Goal: Communication & Community: Answer question/provide support

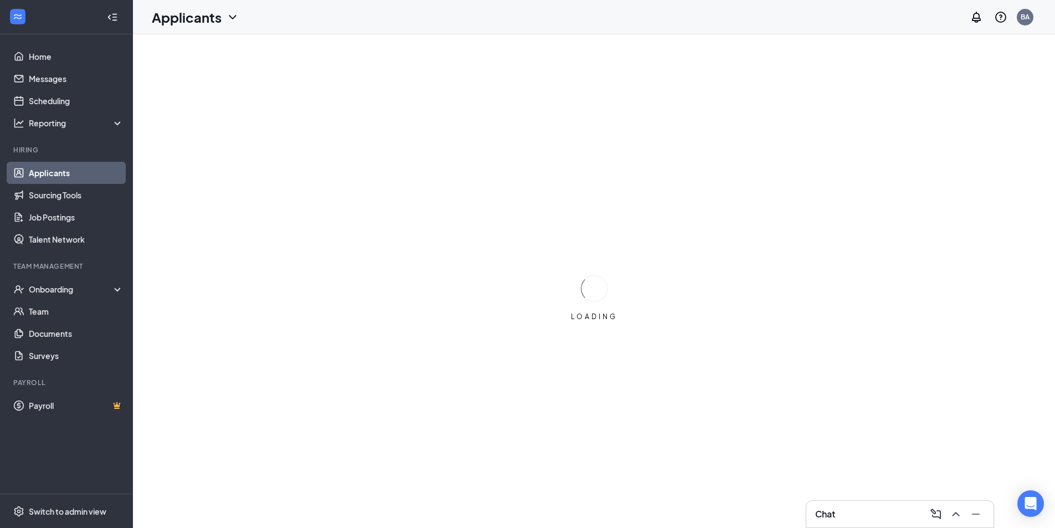
click at [63, 172] on link "Applicants" at bounding box center [76, 173] width 95 height 22
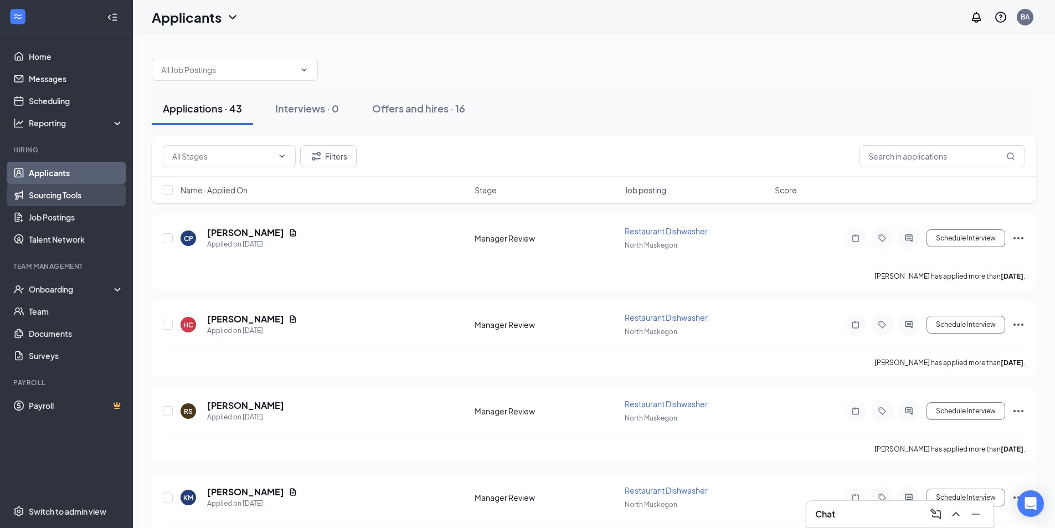
click at [69, 197] on link "Sourcing Tools" at bounding box center [76, 195] width 95 height 22
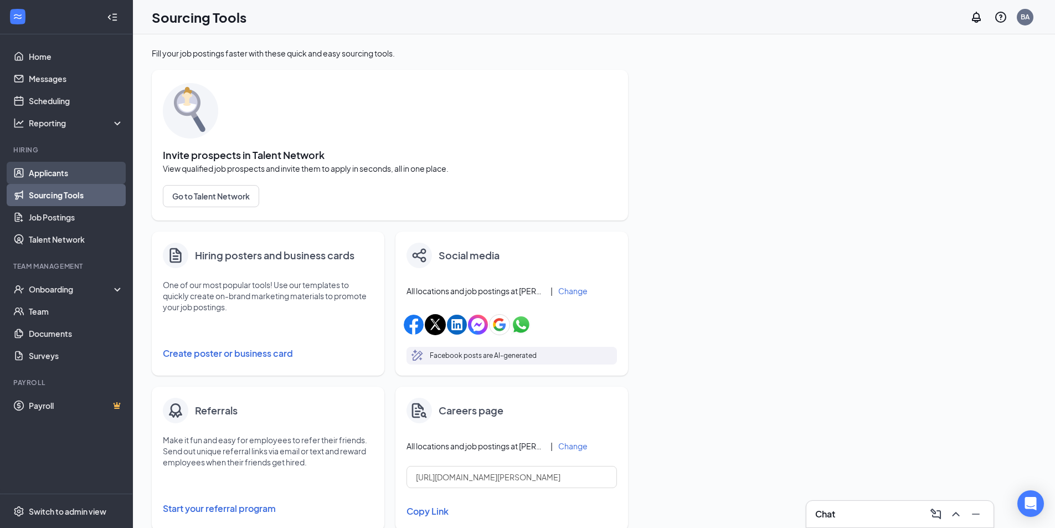
click at [64, 171] on link "Applicants" at bounding box center [76, 173] width 95 height 22
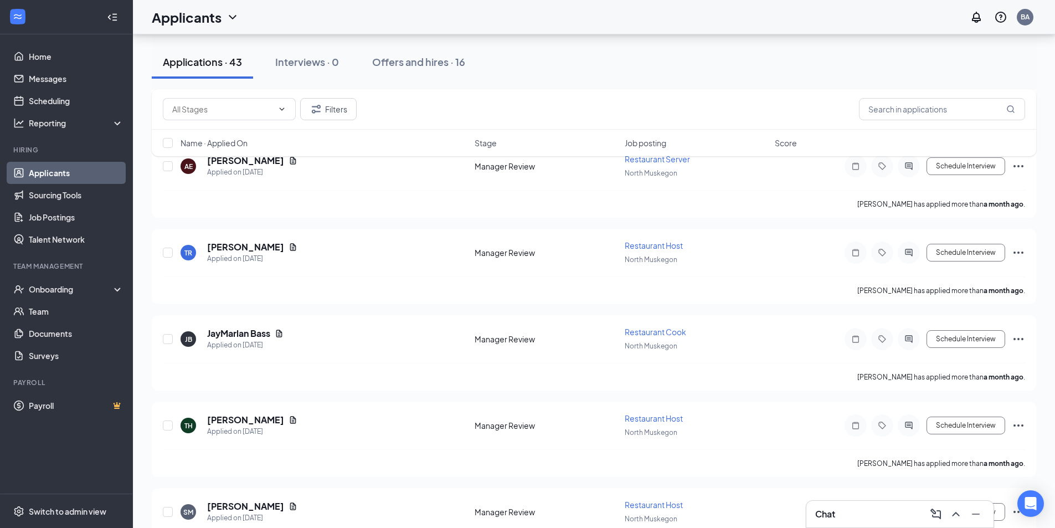
scroll to position [3403, 0]
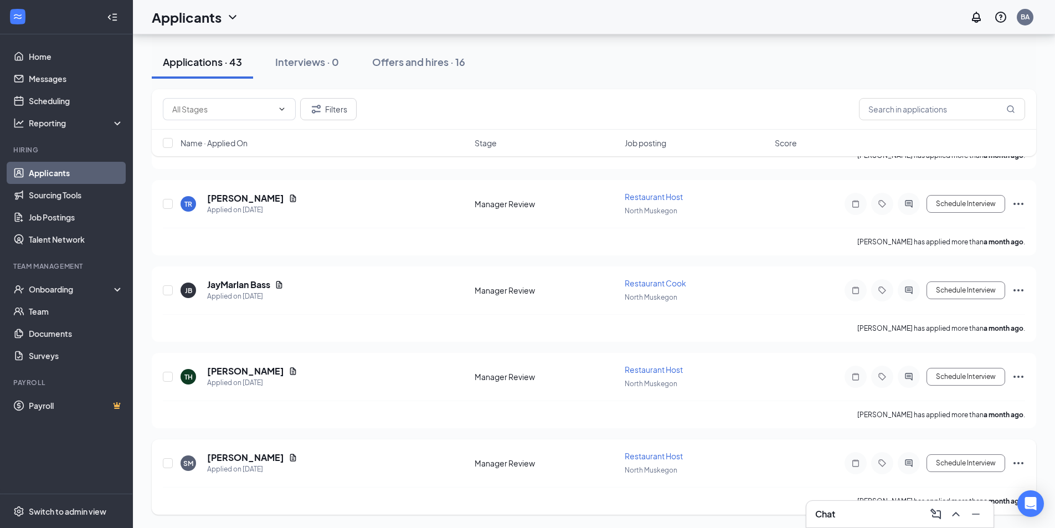
click at [1024, 461] on icon "Ellipses" at bounding box center [1017, 462] width 13 height 13
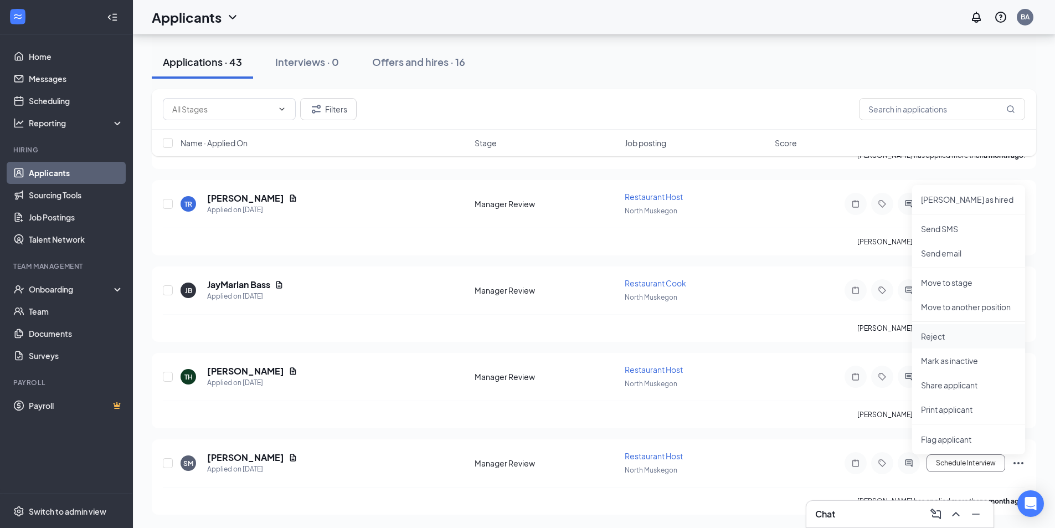
click at [942, 335] on p "Reject" at bounding box center [968, 336] width 95 height 11
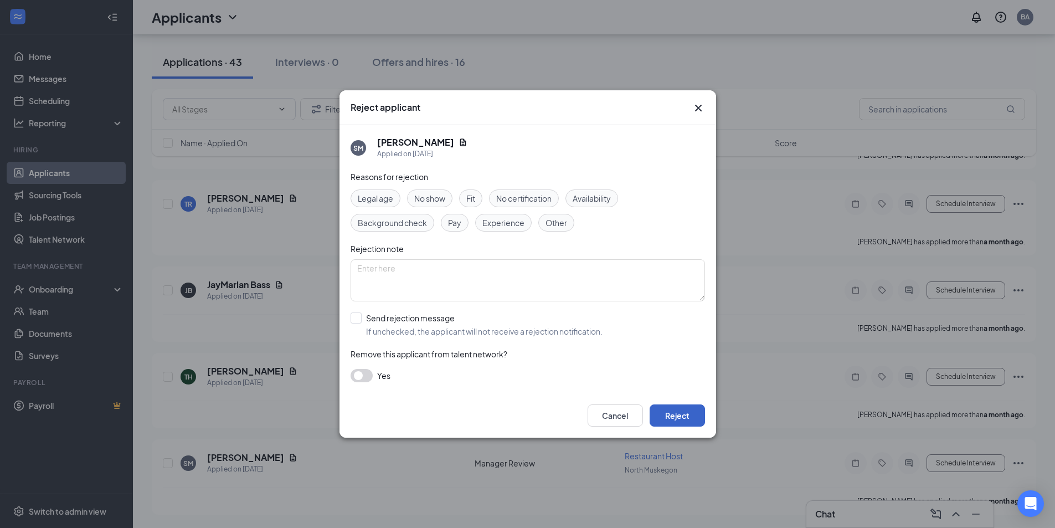
click at [688, 416] on button "Reject" at bounding box center [676, 415] width 55 height 22
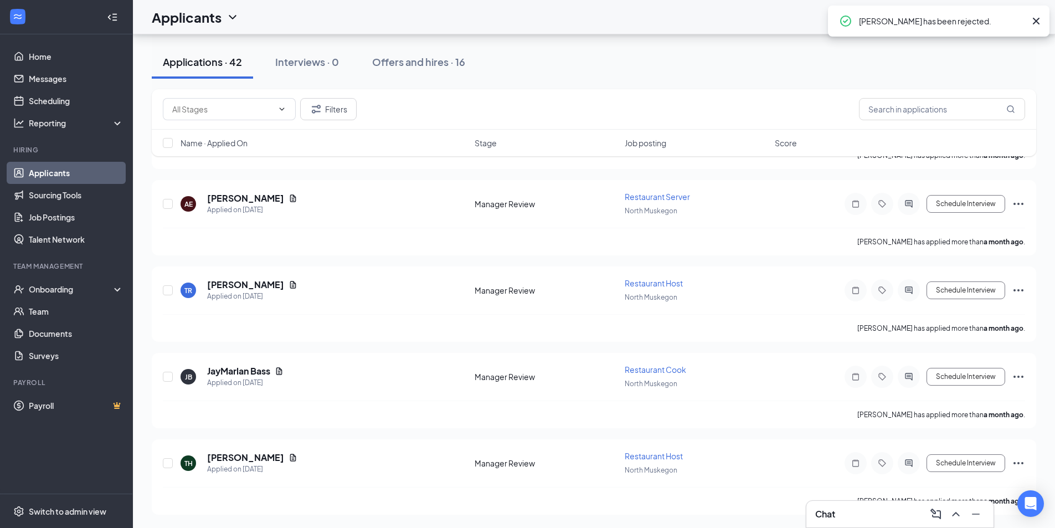
scroll to position [3316, 0]
click at [1021, 462] on icon "Ellipses" at bounding box center [1018, 463] width 10 height 2
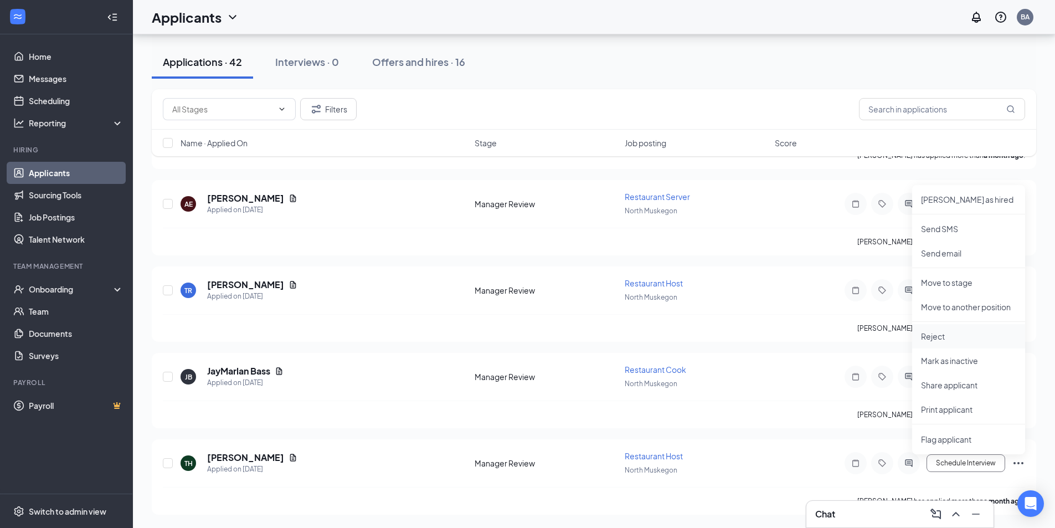
click at [954, 335] on p "Reject" at bounding box center [968, 336] width 95 height 11
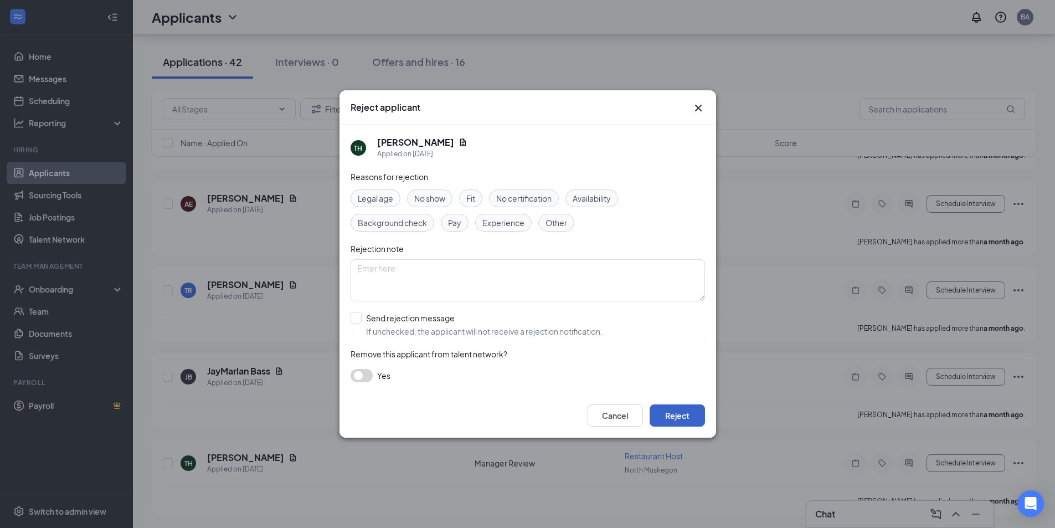
click at [680, 416] on button "Reject" at bounding box center [676, 415] width 55 height 22
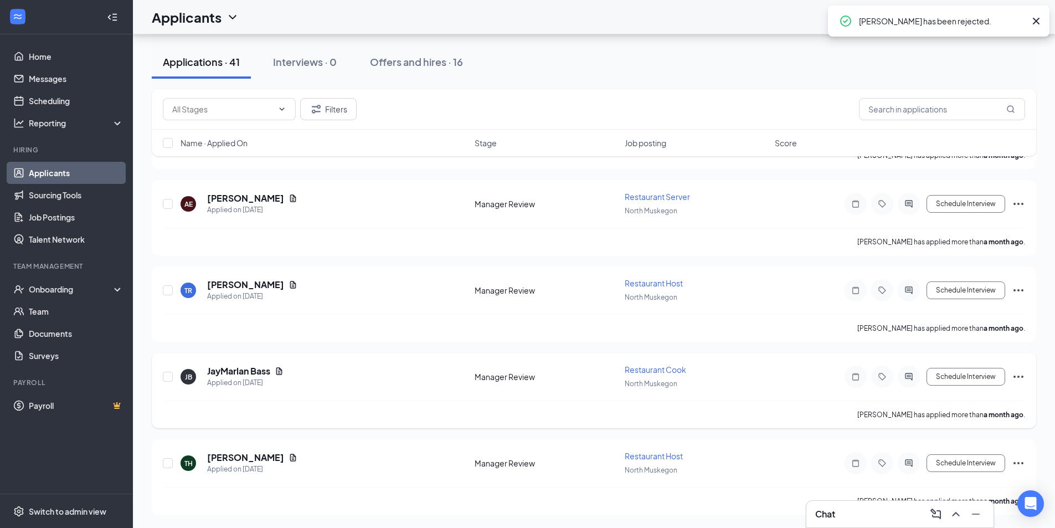
click at [1019, 374] on icon "Ellipses" at bounding box center [1017, 376] width 13 height 13
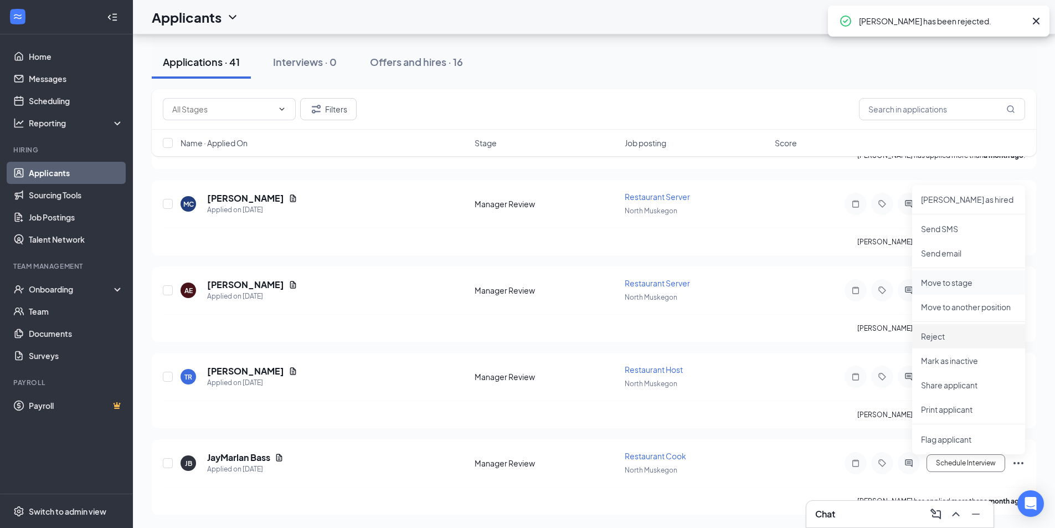
scroll to position [3230, 0]
click at [930, 343] on li "Reject" at bounding box center [968, 336] width 113 height 24
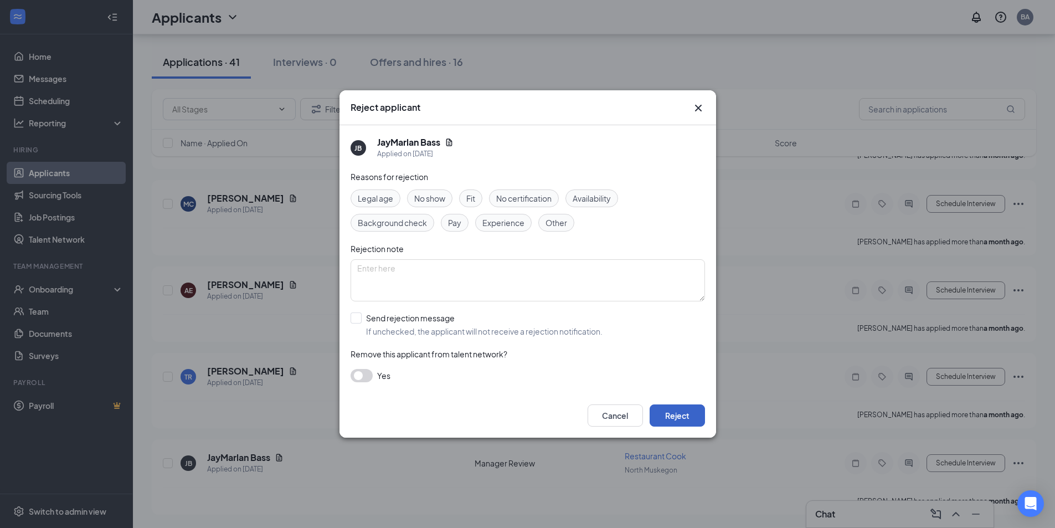
click at [671, 418] on button "Reject" at bounding box center [676, 415] width 55 height 22
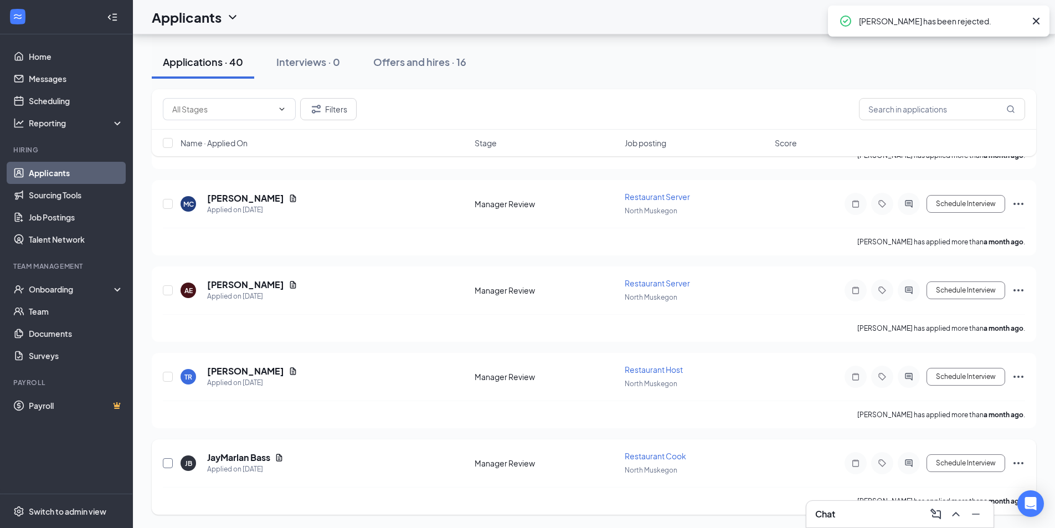
click at [168, 467] on input "checkbox" at bounding box center [168, 463] width 10 height 10
checkbox input "true"
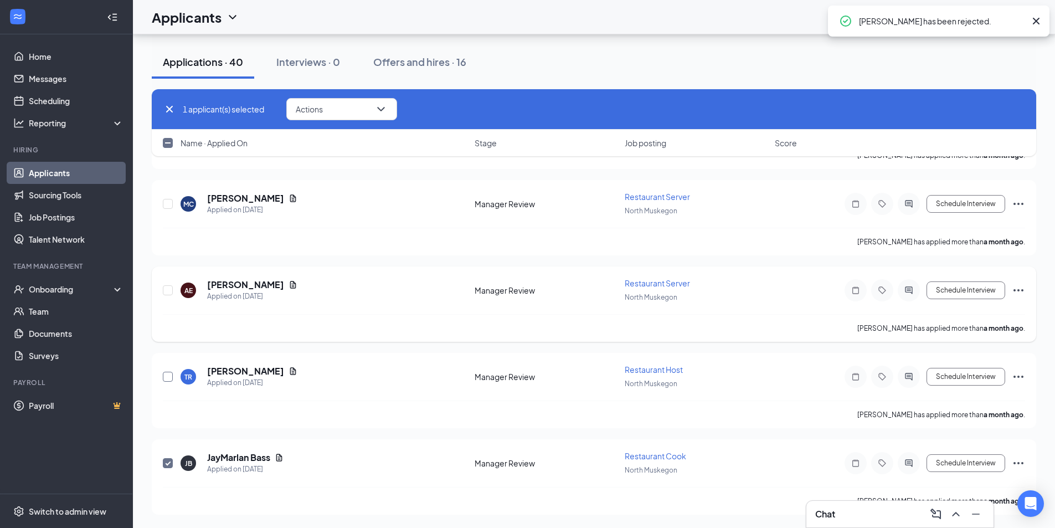
click at [166, 373] on input "checkbox" at bounding box center [168, 376] width 10 height 10
checkbox input "true"
checkbox input "false"
click at [164, 289] on input "checkbox" at bounding box center [168, 290] width 10 height 10
checkbox input "true"
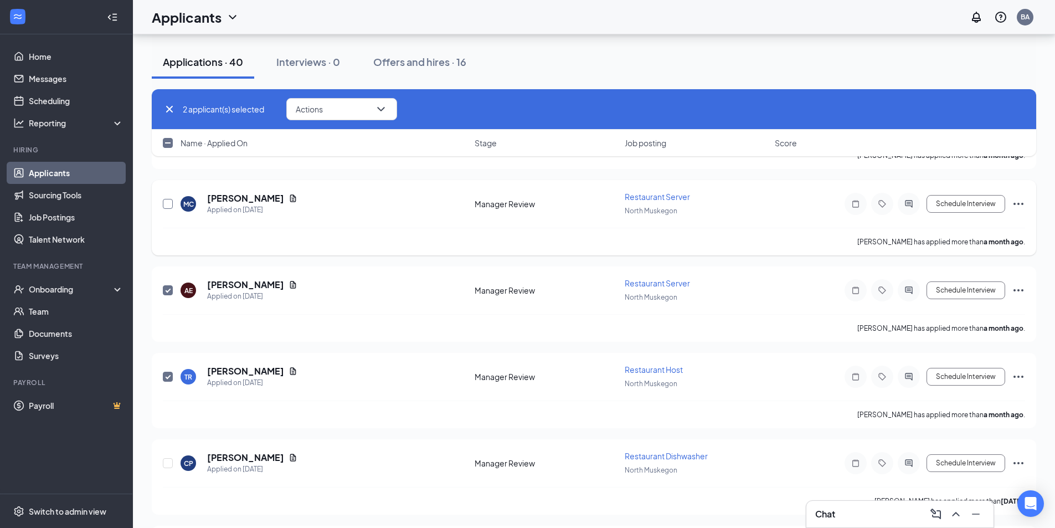
click at [169, 206] on input "checkbox" at bounding box center [168, 204] width 10 height 10
checkbox input "true"
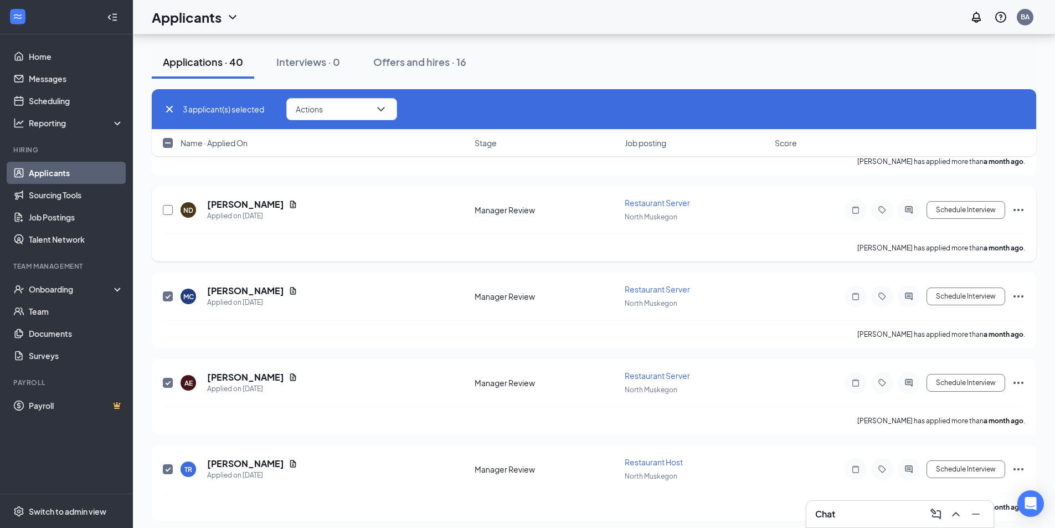
click at [167, 208] on input "checkbox" at bounding box center [168, 210] width 10 height 10
checkbox input "true"
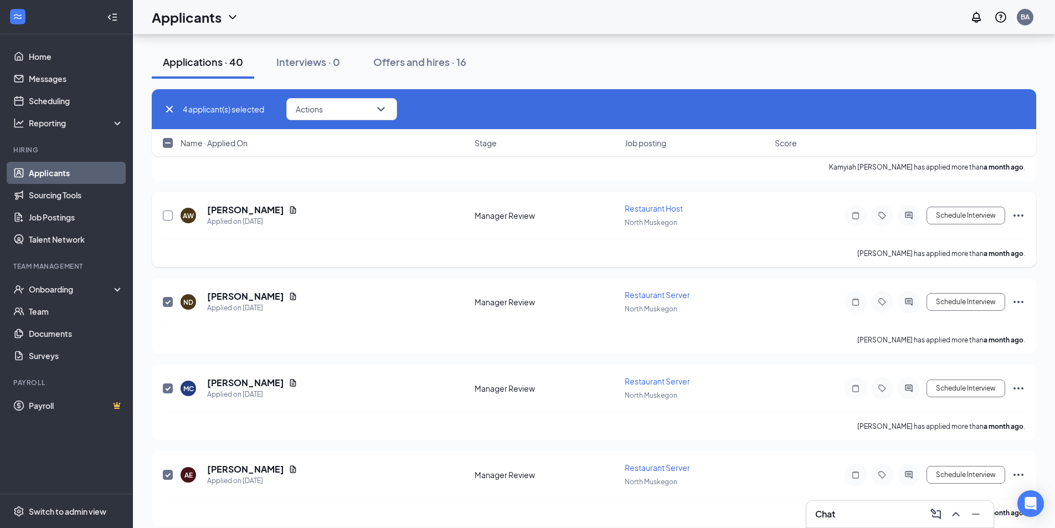
click at [170, 218] on input "checkbox" at bounding box center [168, 215] width 10 height 10
checkbox input "true"
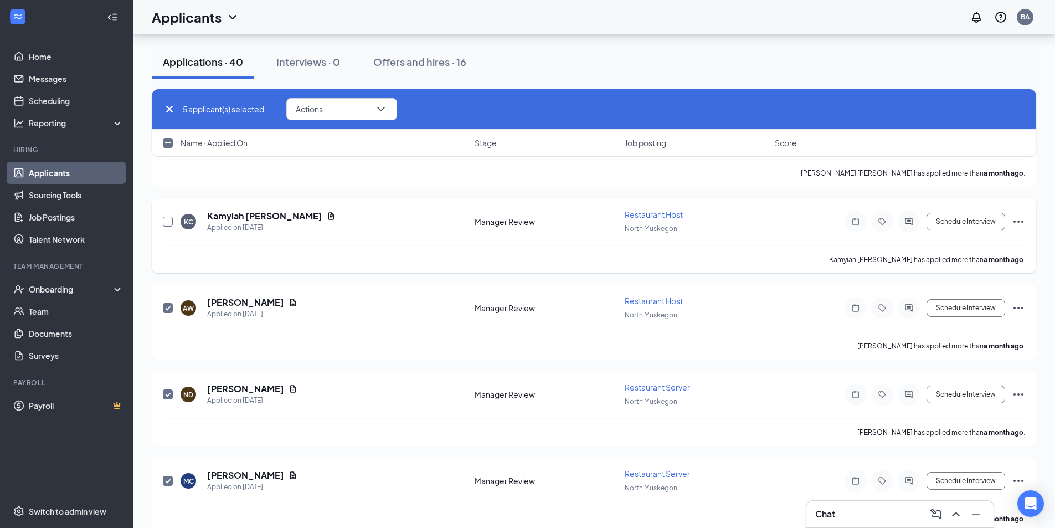
click at [166, 218] on input "checkbox" at bounding box center [168, 221] width 10 height 10
checkbox input "true"
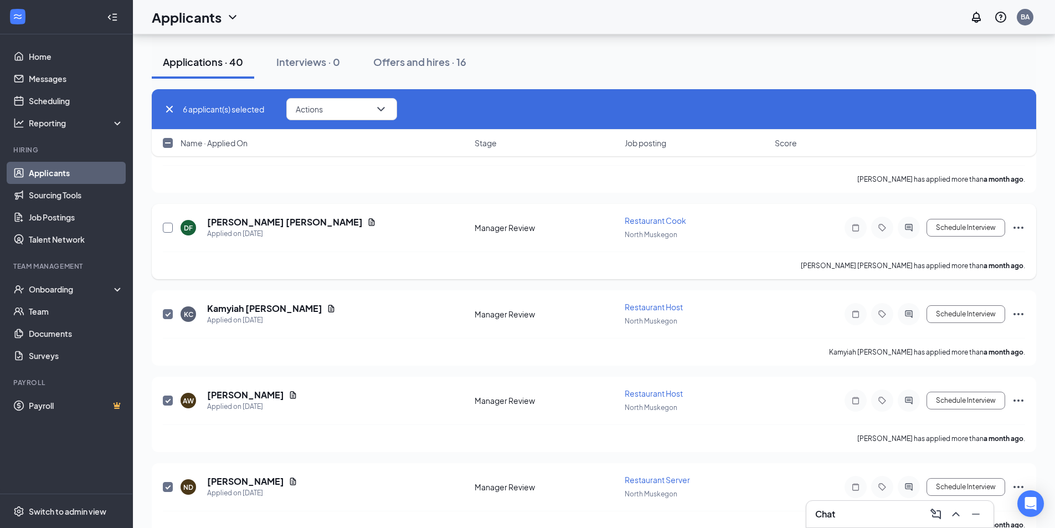
click at [168, 228] on input "checkbox" at bounding box center [168, 228] width 10 height 10
checkbox input "true"
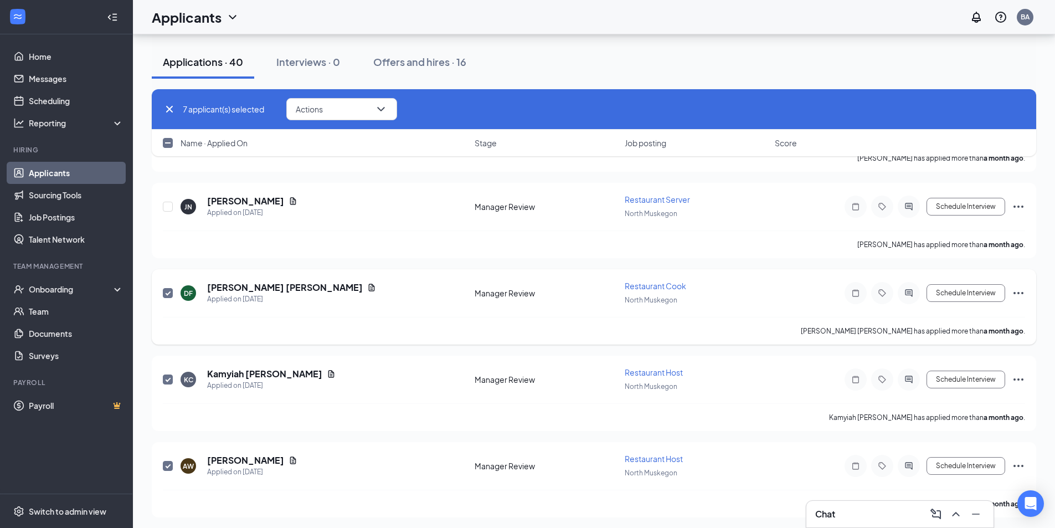
scroll to position [2769, 0]
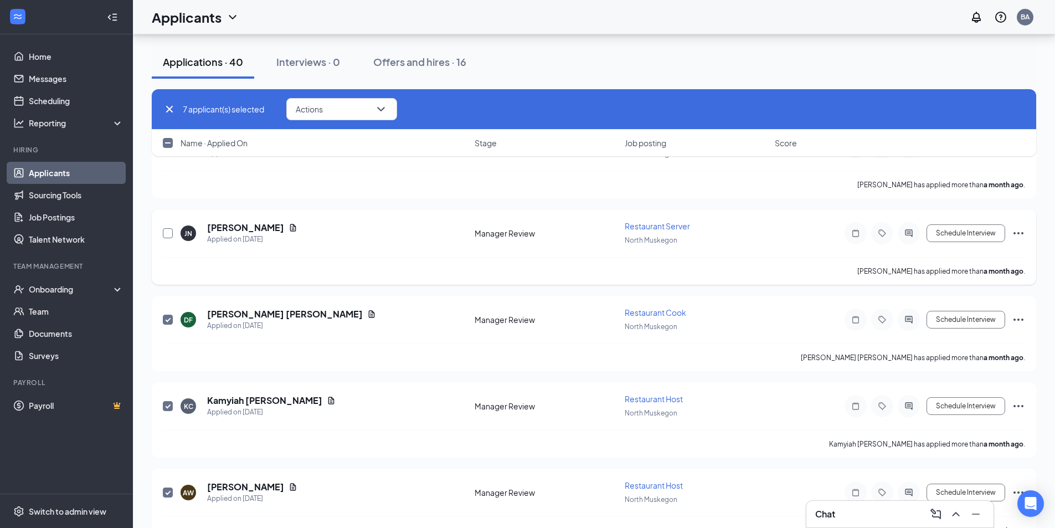
click at [168, 229] on input "checkbox" at bounding box center [168, 233] width 10 height 10
checkbox input "true"
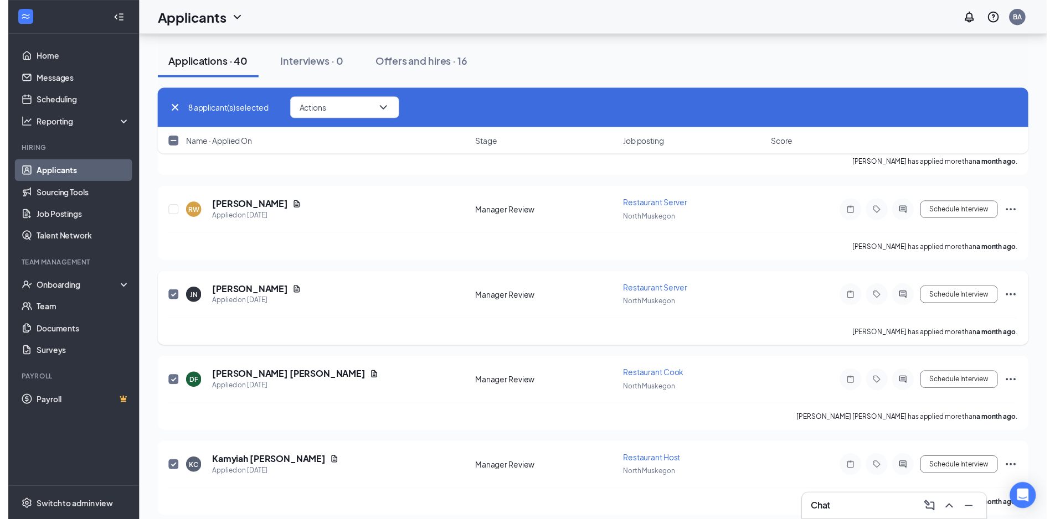
scroll to position [2676, 0]
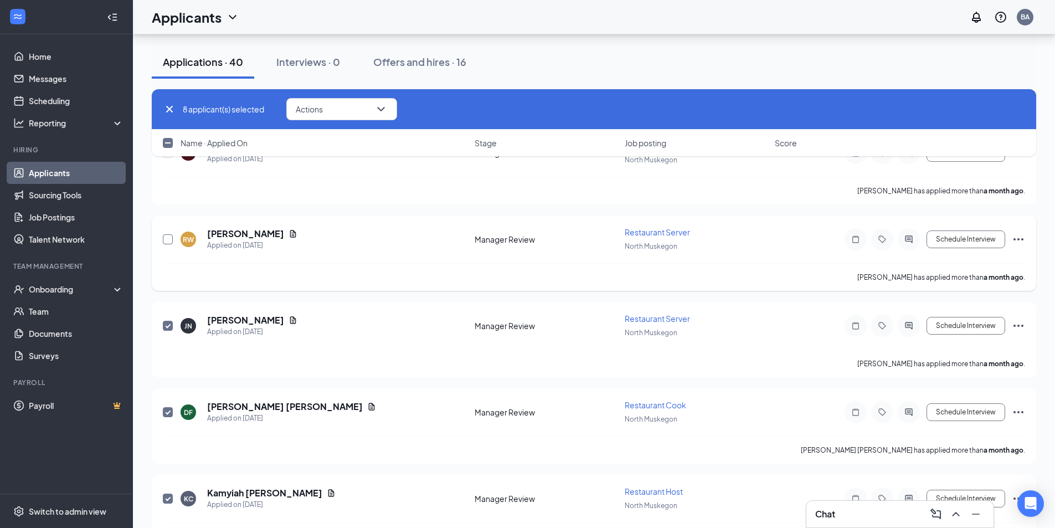
click at [170, 237] on input "checkbox" at bounding box center [168, 239] width 10 height 10
click at [169, 239] on input "checkbox" at bounding box center [168, 239] width 10 height 10
checkbox input "false"
click at [290, 236] on icon "Document" at bounding box center [293, 233] width 6 height 7
checkbox input "false"
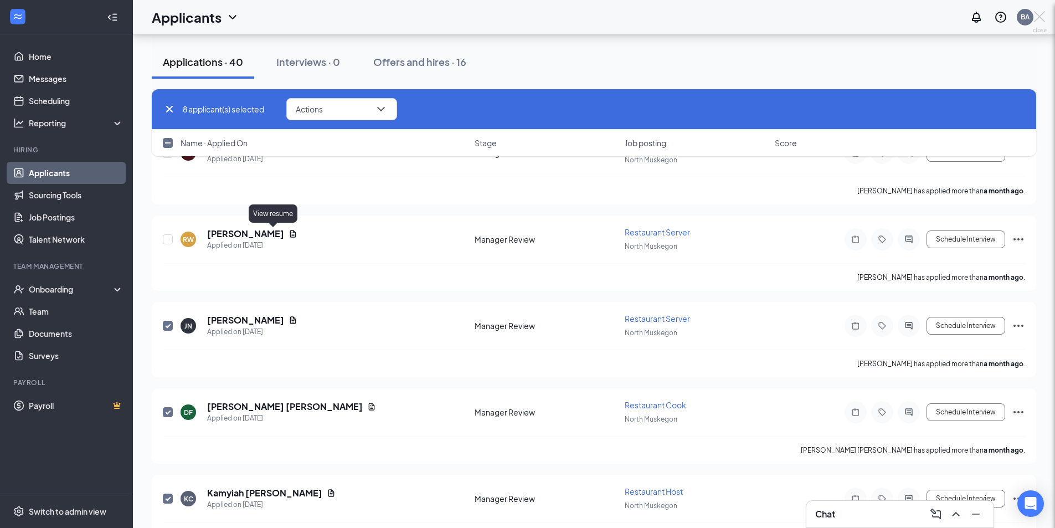
checkbox input "false"
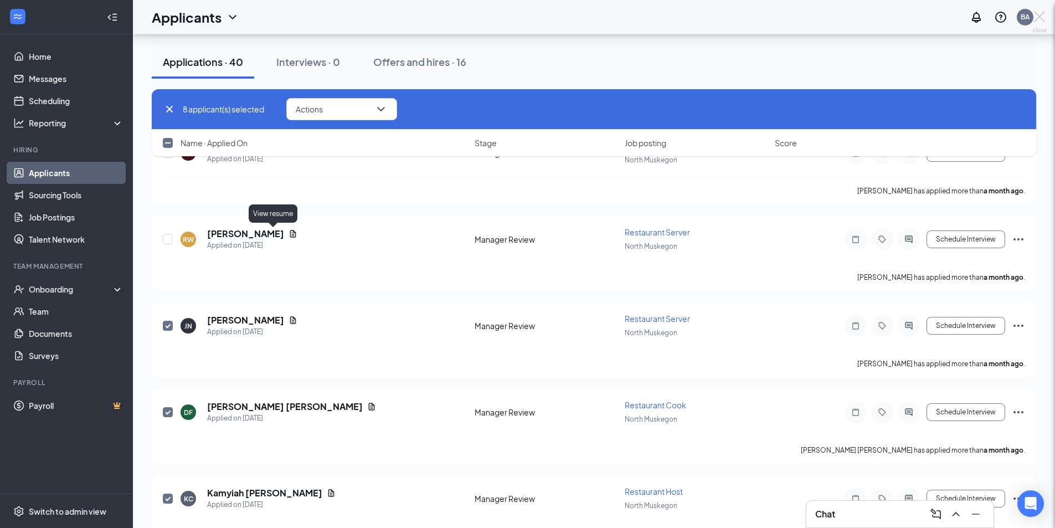
checkbox input "false"
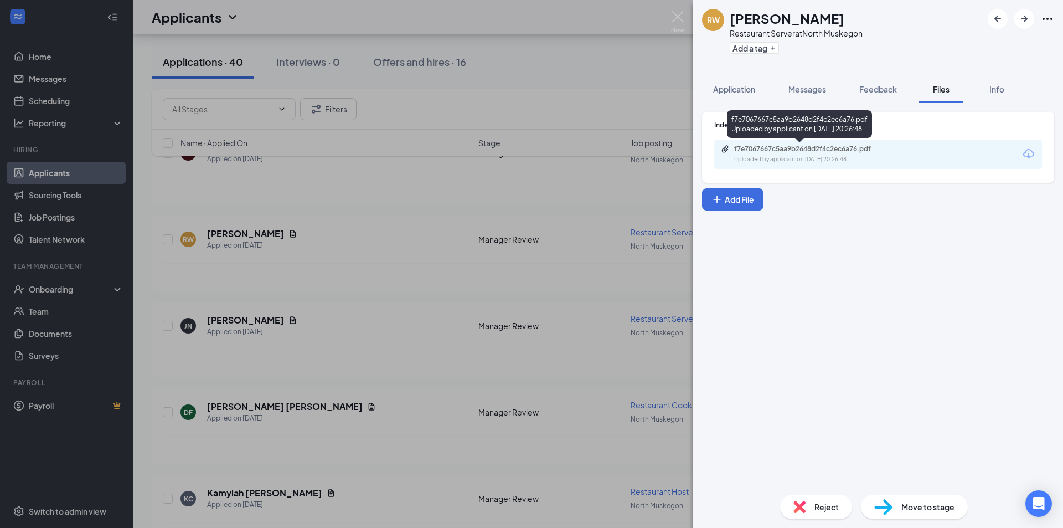
click at [850, 152] on div "f7e7067667c5aa9b2648d2f4c2ec6a76.pdf" at bounding box center [811, 148] width 155 height 9
click at [685, 18] on div "RW [PERSON_NAME] Restaurant Server at [GEOGRAPHIC_DATA] Add a tag Application M…" at bounding box center [531, 264] width 1063 height 528
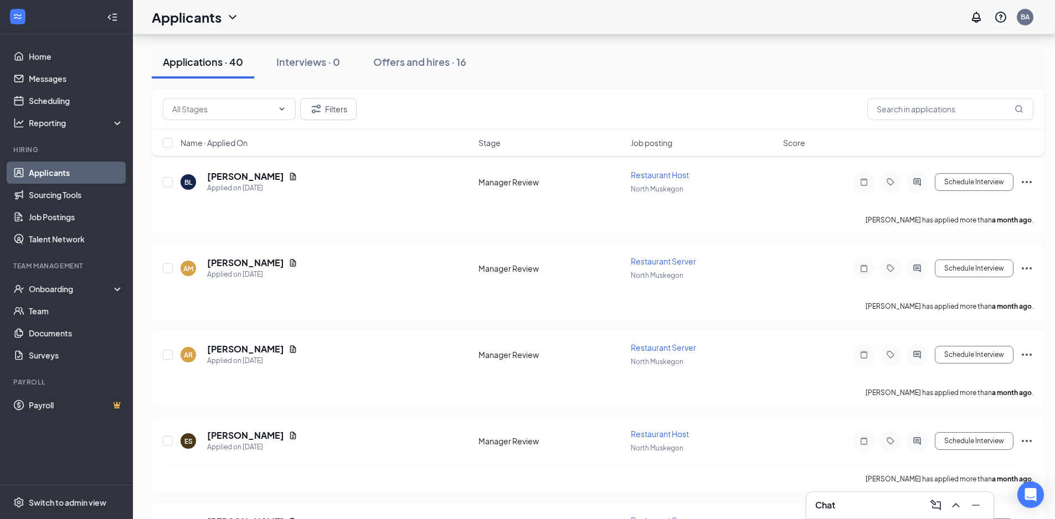
scroll to position [5743, 0]
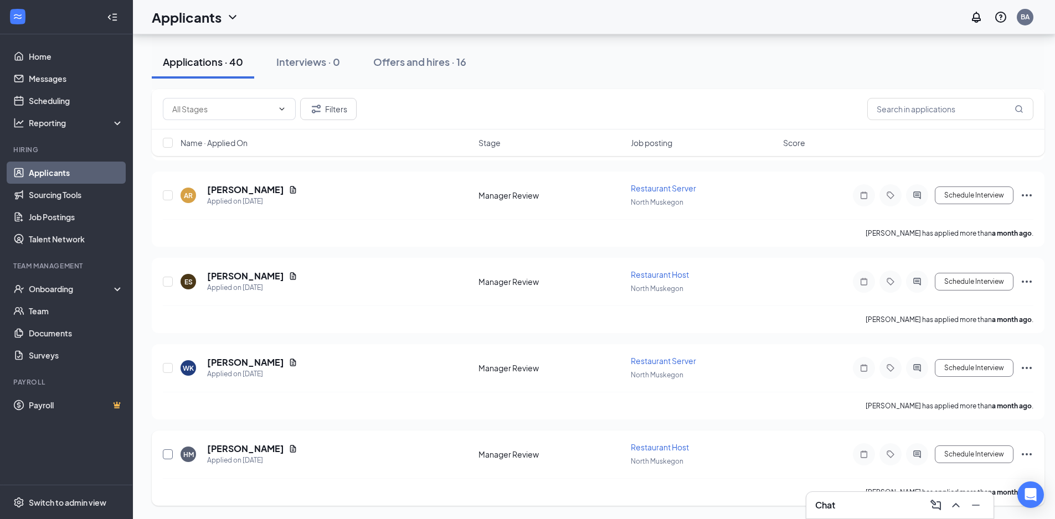
click at [171, 453] on input "checkbox" at bounding box center [168, 455] width 10 height 10
checkbox input "true"
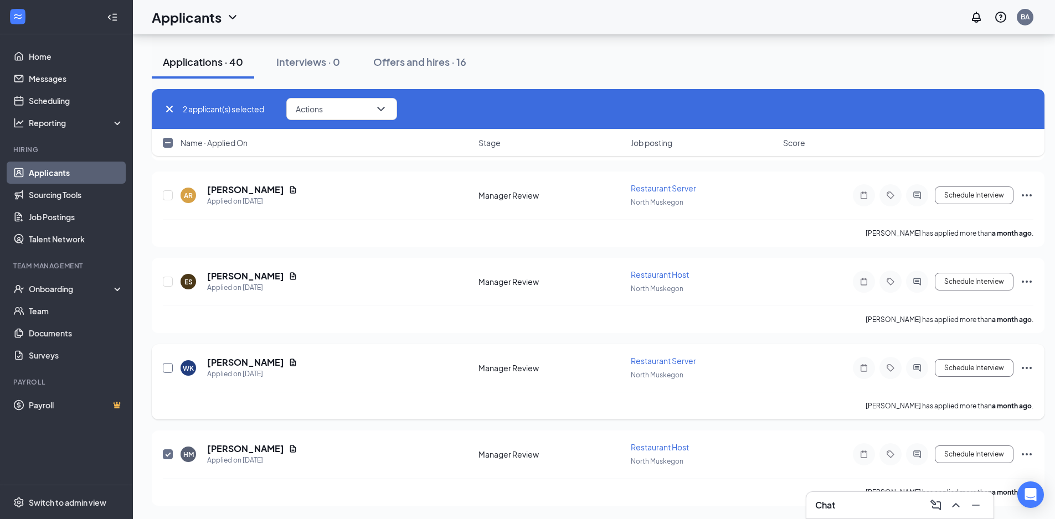
click at [169, 369] on input "checkbox" at bounding box center [168, 368] width 10 height 10
checkbox input "true"
click at [168, 282] on input "checkbox" at bounding box center [168, 282] width 10 height 10
checkbox input "true"
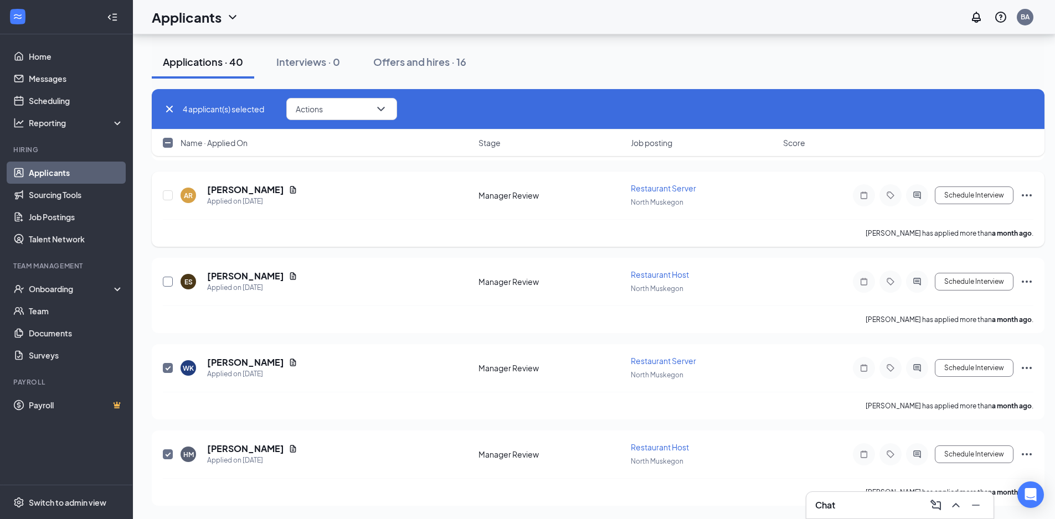
checkbox input "true"
click at [169, 197] on input "checkbox" at bounding box center [168, 195] width 10 height 10
checkbox input "true"
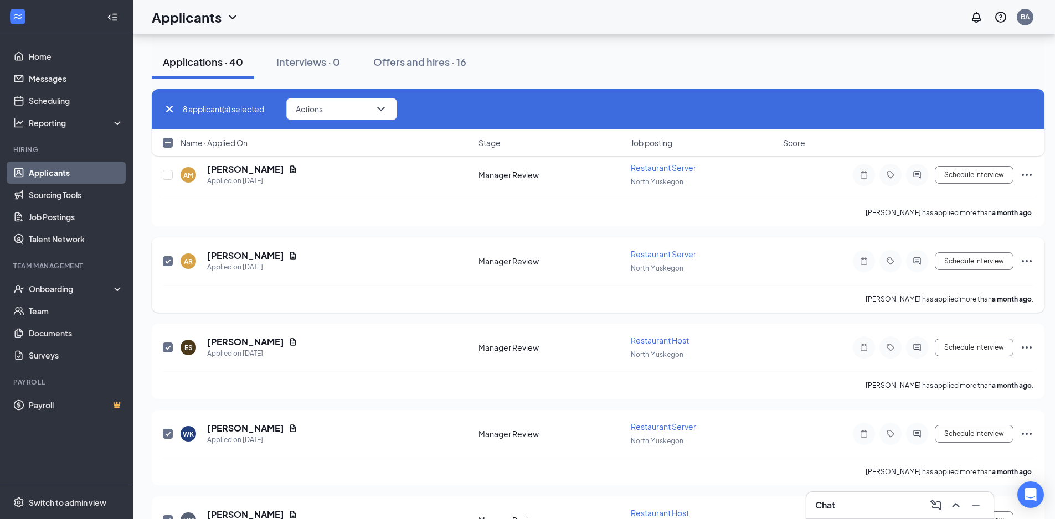
scroll to position [5650, 0]
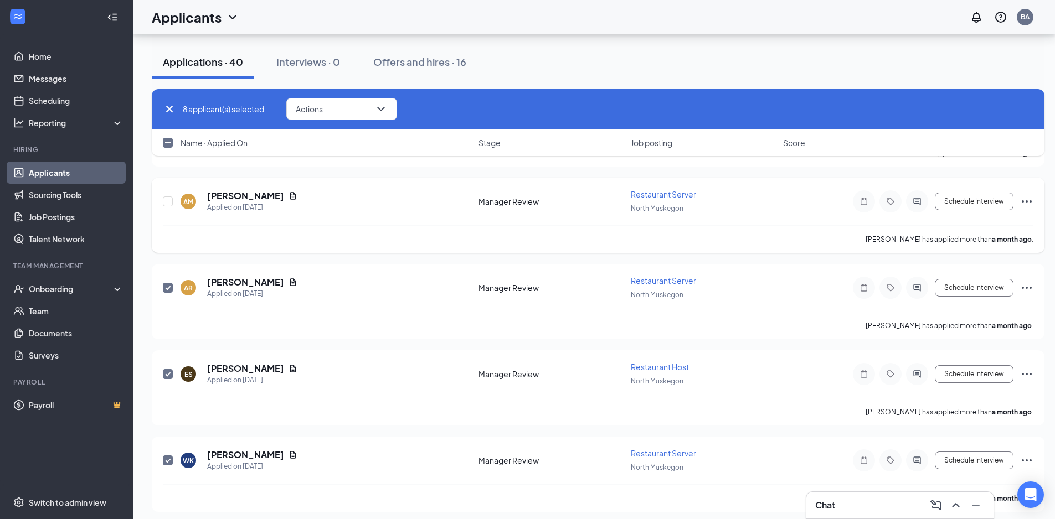
click at [173, 200] on div at bounding box center [168, 201] width 11 height 25
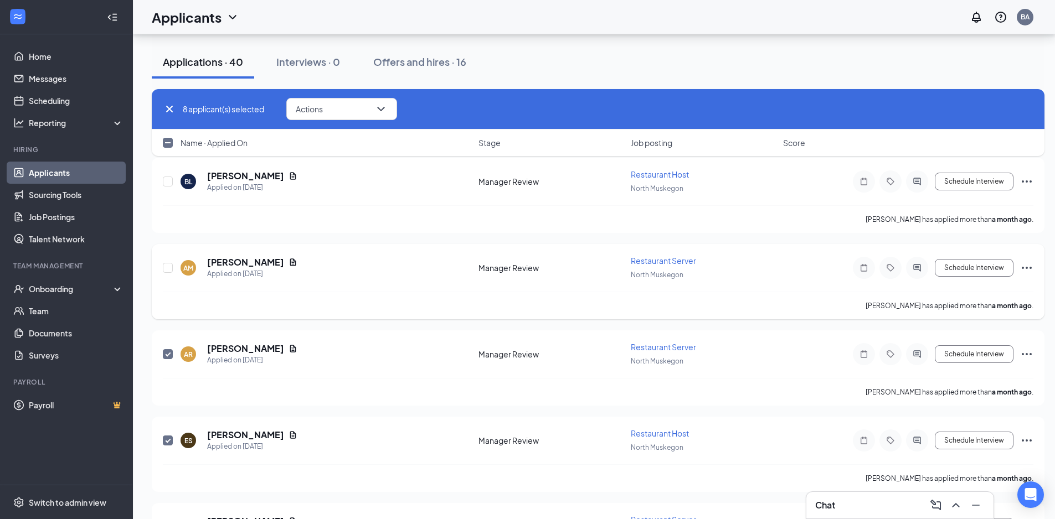
scroll to position [5558, 0]
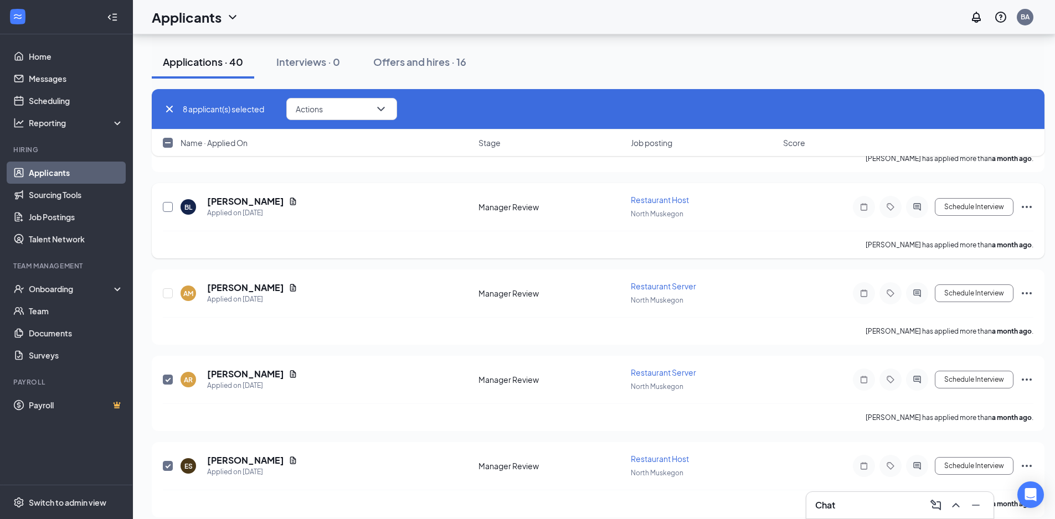
click at [169, 205] on input "checkbox" at bounding box center [168, 207] width 10 height 10
checkbox input "true"
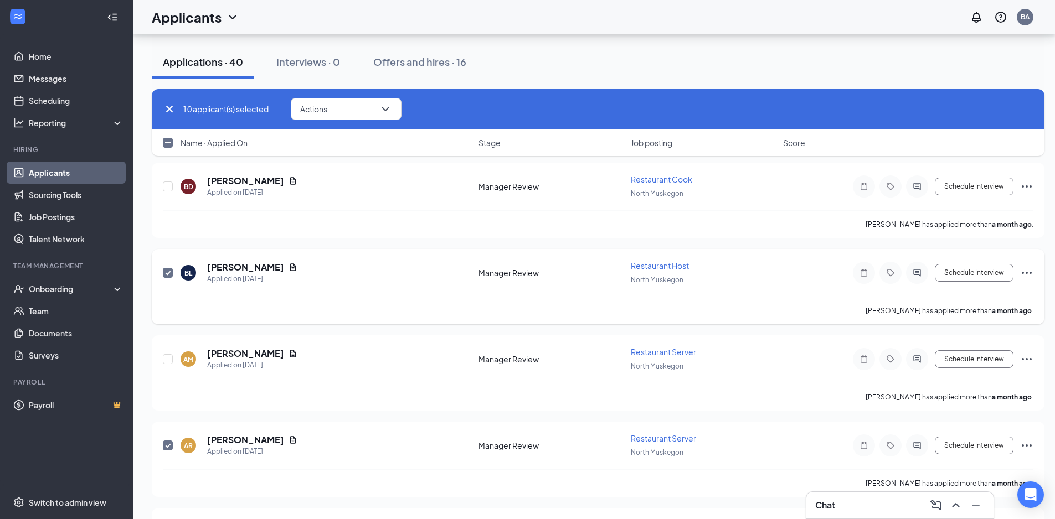
scroll to position [5466, 0]
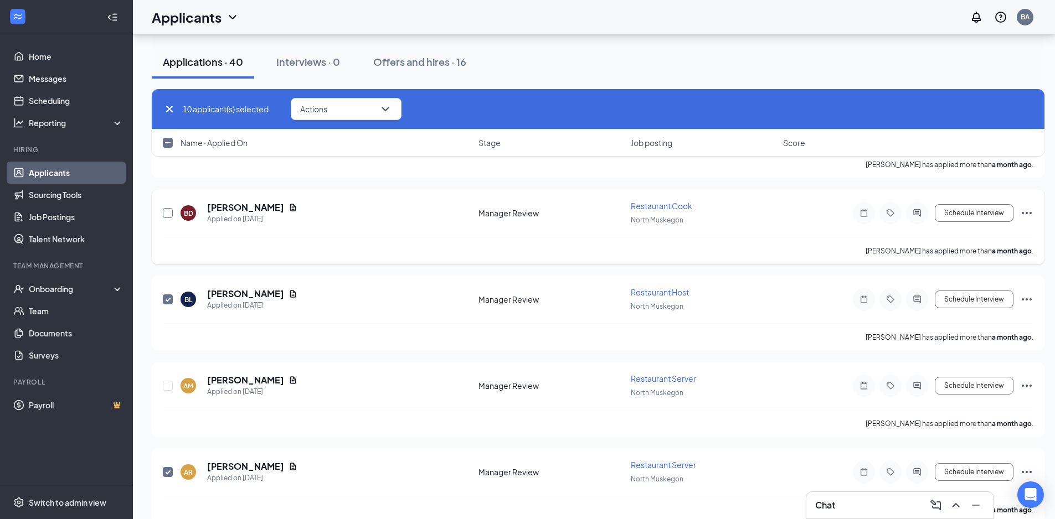
click at [170, 214] on input "checkbox" at bounding box center [168, 213] width 10 height 10
checkbox input "true"
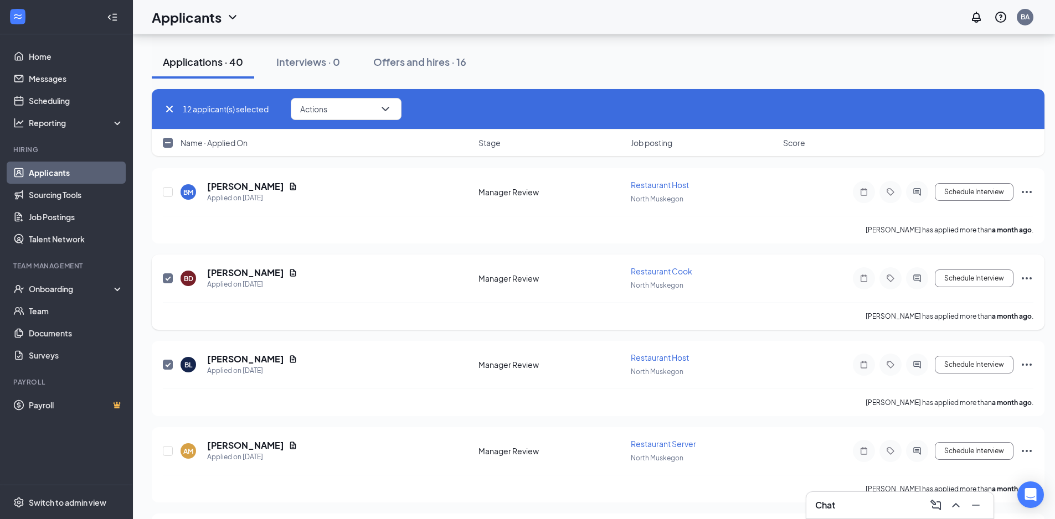
scroll to position [5373, 0]
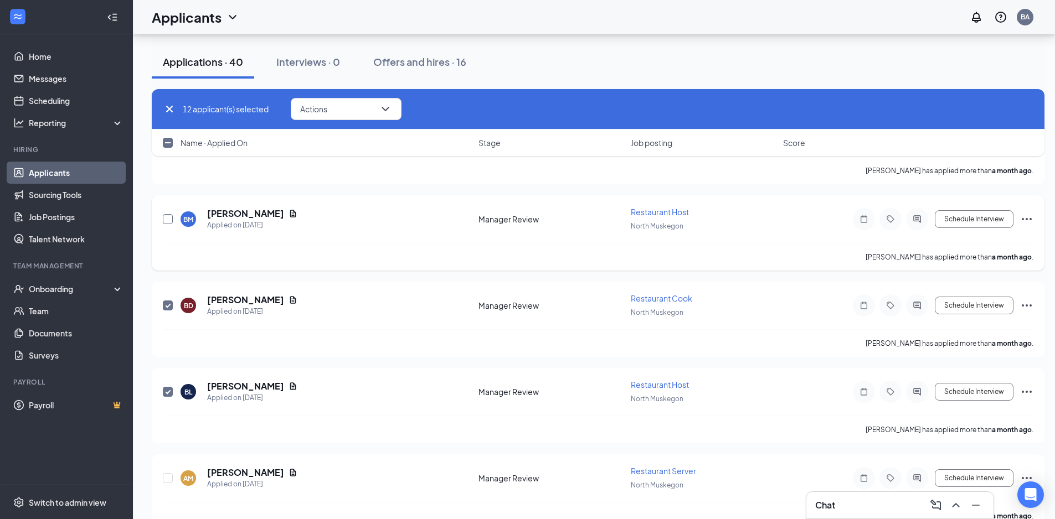
click at [170, 218] on input "checkbox" at bounding box center [168, 219] width 10 height 10
checkbox input "true"
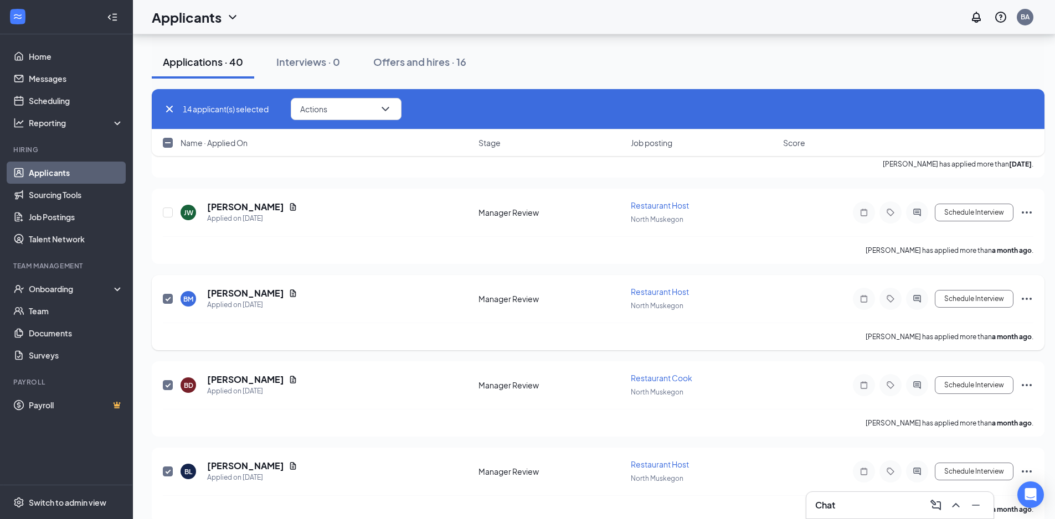
scroll to position [5281, 0]
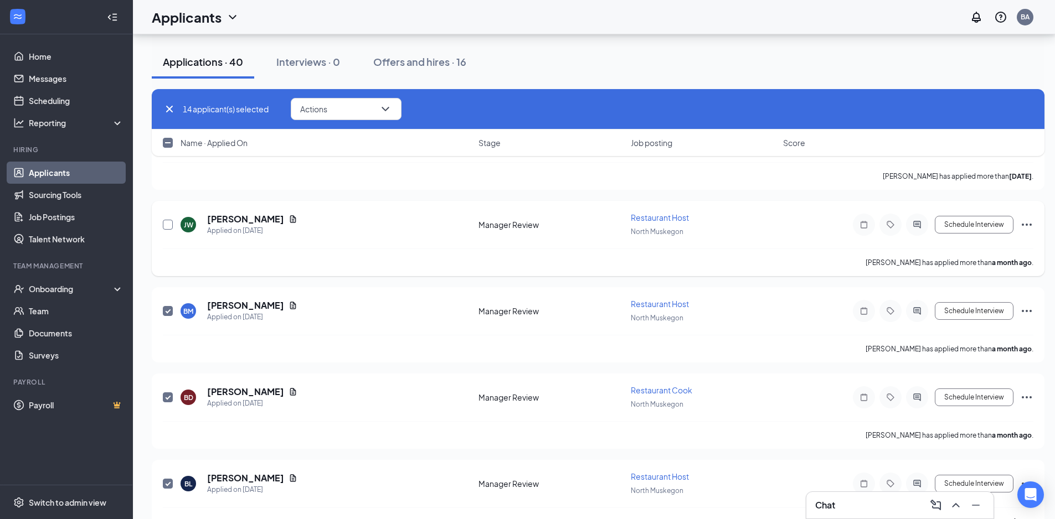
click at [169, 222] on input "checkbox" at bounding box center [168, 225] width 10 height 10
checkbox input "true"
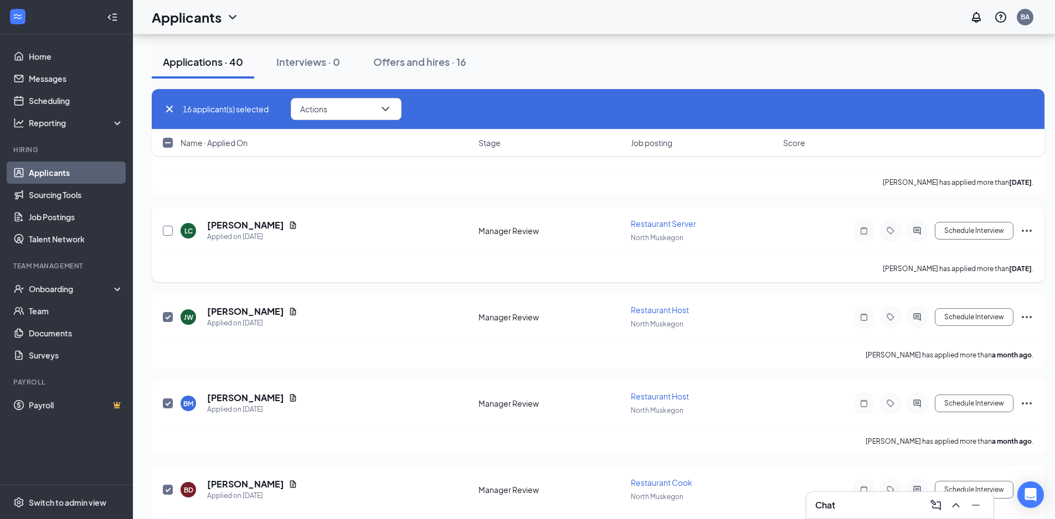
click at [169, 229] on input "checkbox" at bounding box center [168, 231] width 10 height 10
checkbox input "true"
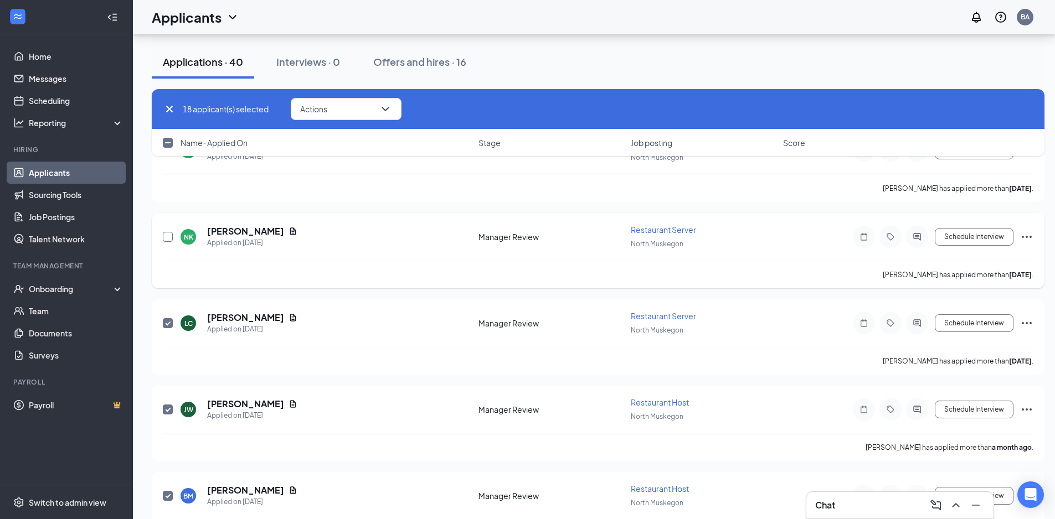
click at [170, 234] on input "checkbox" at bounding box center [168, 237] width 10 height 10
checkbox input "true"
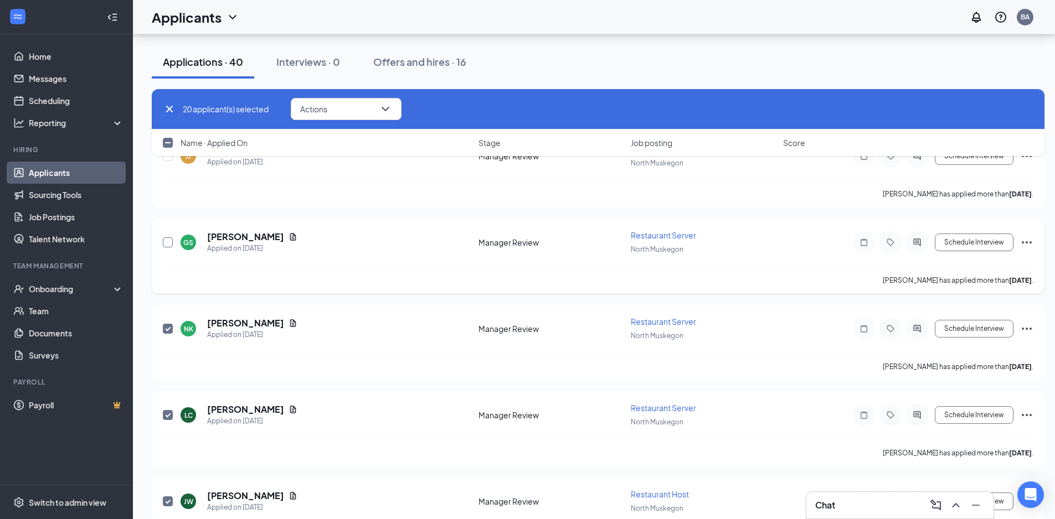
click at [172, 240] on input "checkbox" at bounding box center [168, 242] width 10 height 10
checkbox input "true"
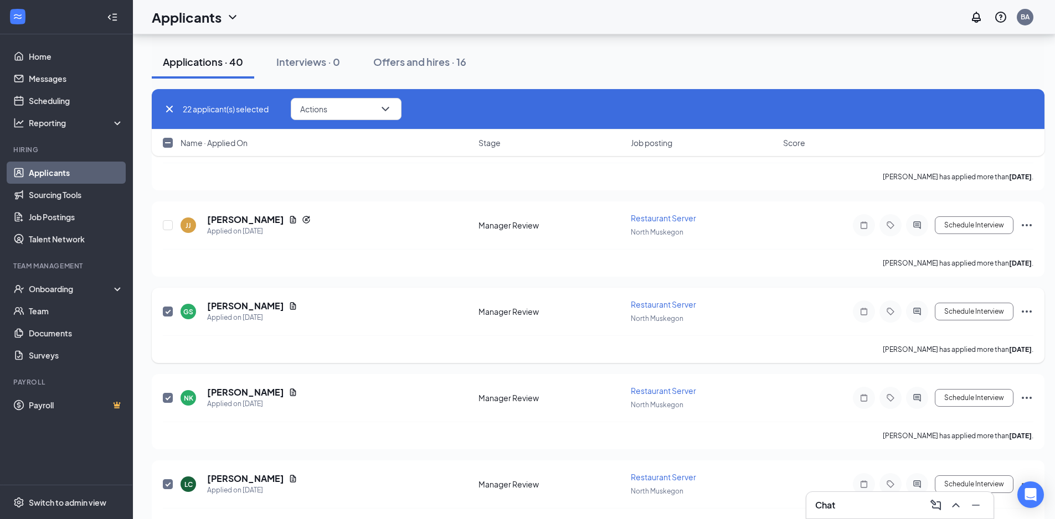
scroll to position [4912, 0]
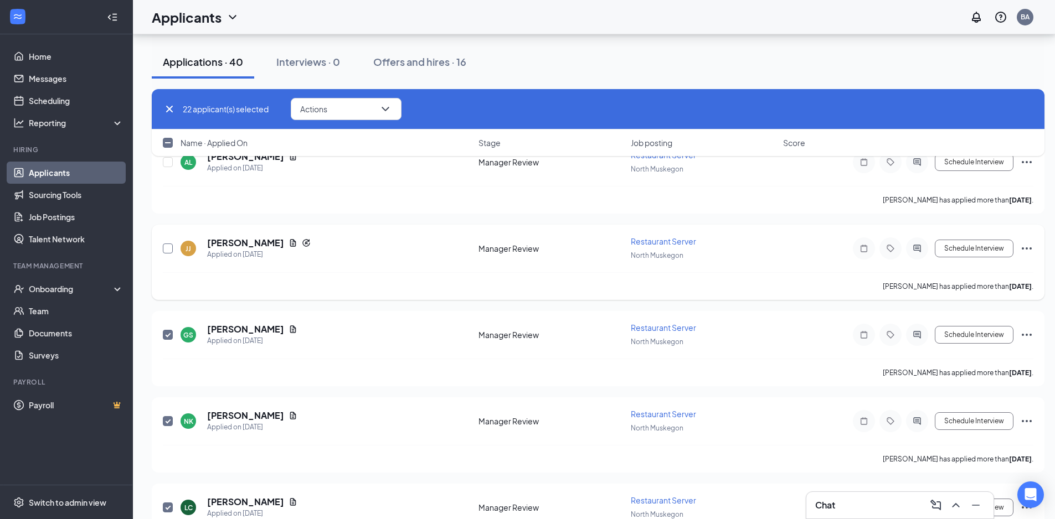
click at [172, 247] on input "checkbox" at bounding box center [168, 249] width 10 height 10
checkbox input "true"
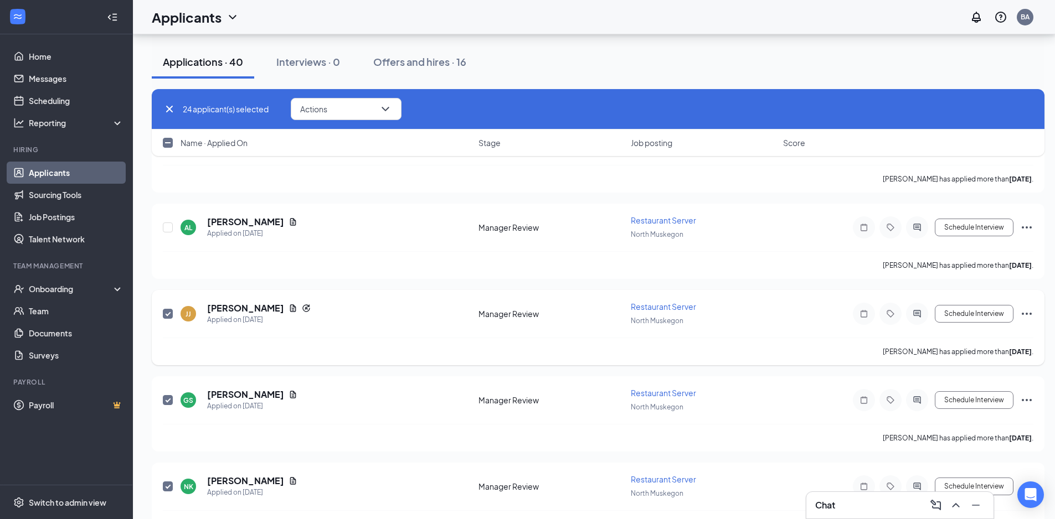
scroll to position [4820, 0]
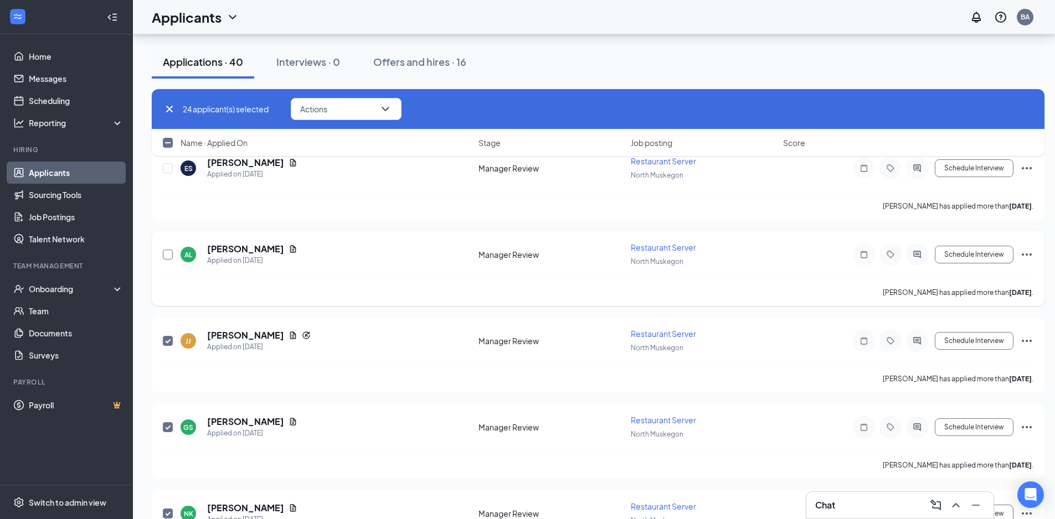
click at [171, 251] on input "checkbox" at bounding box center [168, 255] width 10 height 10
checkbox input "true"
click at [171, 168] on input "checkbox" at bounding box center [168, 168] width 10 height 10
checkbox input "true"
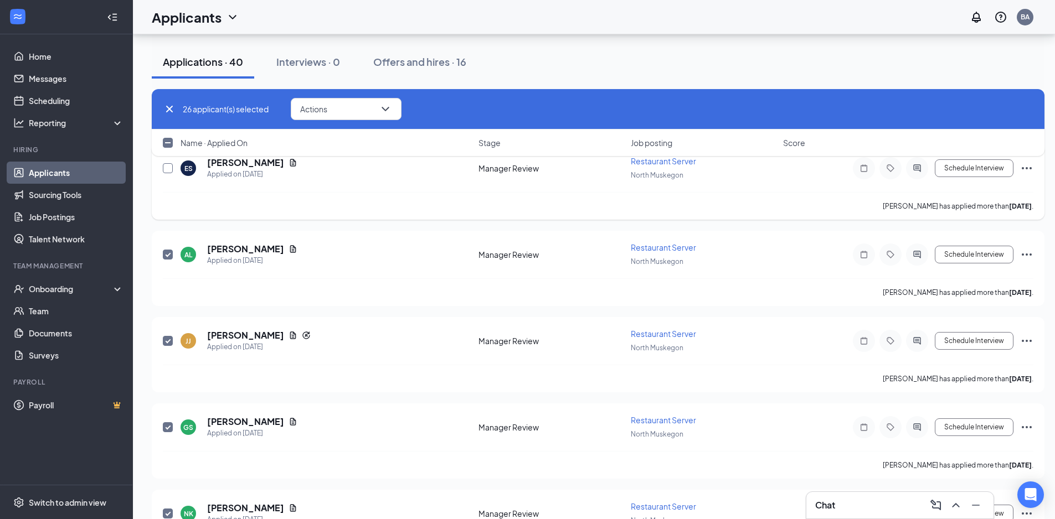
checkbox input "true"
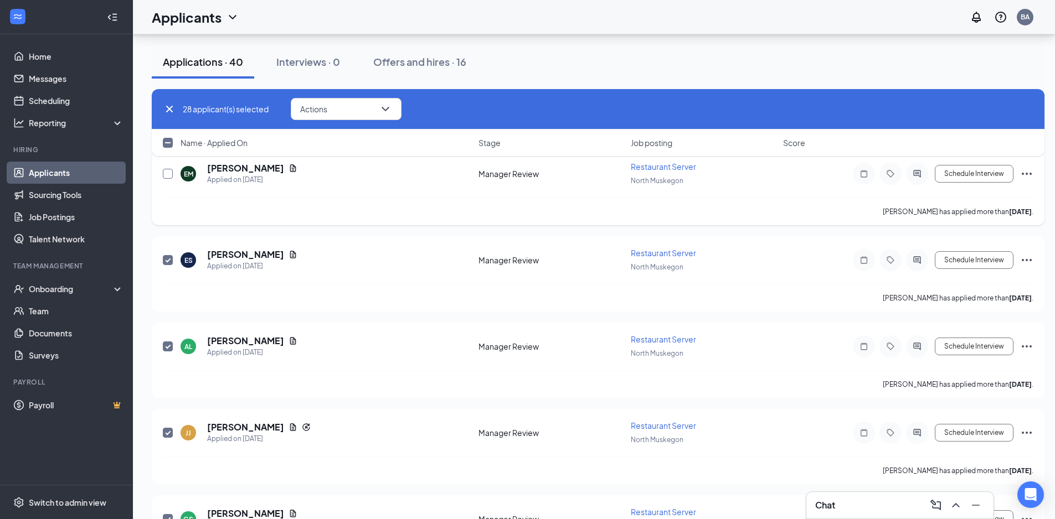
click at [169, 174] on input "checkbox" at bounding box center [168, 174] width 10 height 10
checkbox input "true"
click at [371, 109] on button "Actions" at bounding box center [346, 109] width 111 height 22
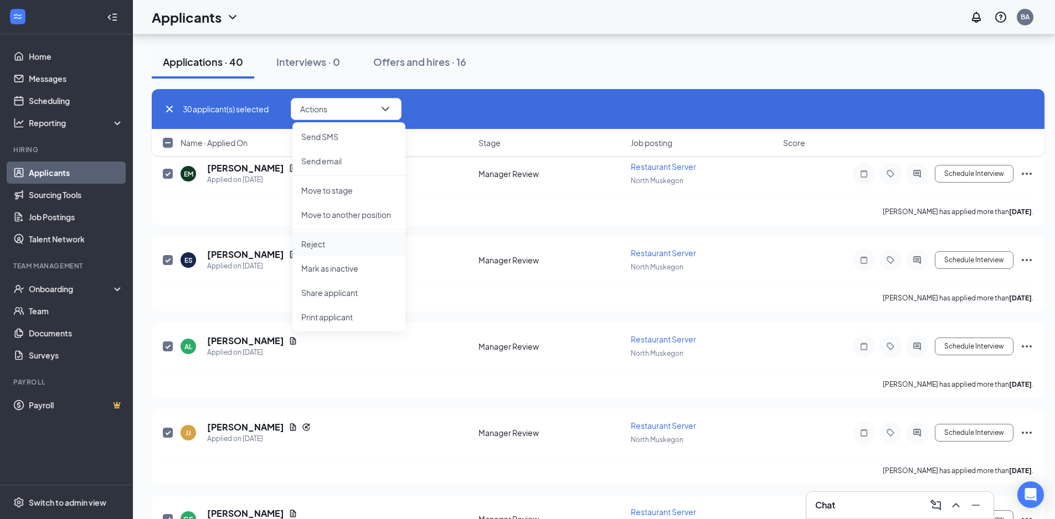
click at [321, 244] on p "Reject" at bounding box center [348, 244] width 95 height 11
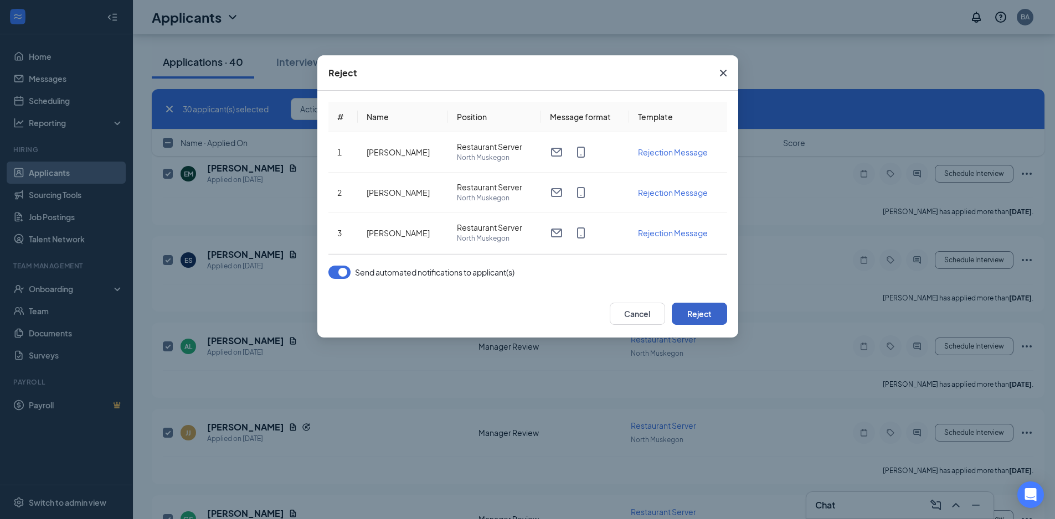
click at [705, 311] on button "Reject" at bounding box center [699, 314] width 55 height 22
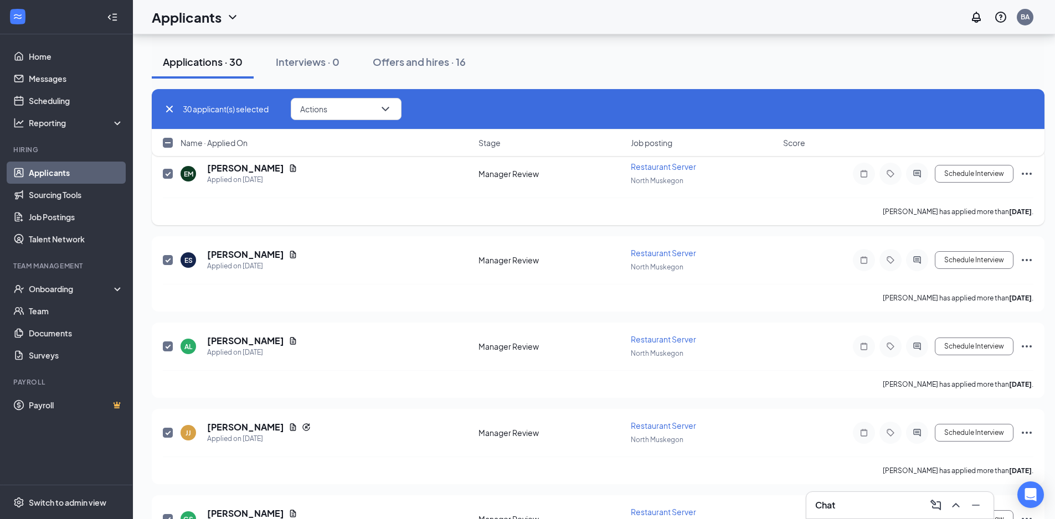
scroll to position [4635, 0]
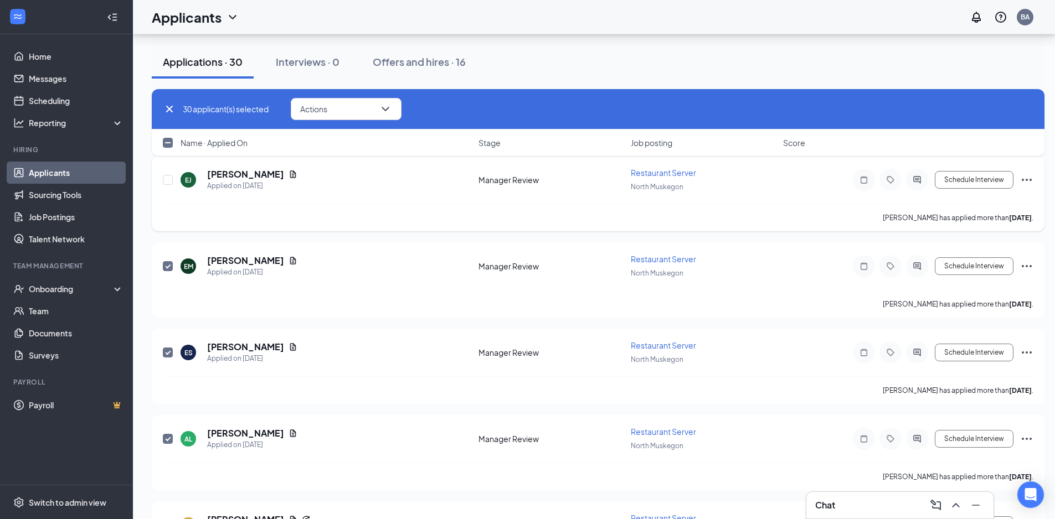
checkbox input "false"
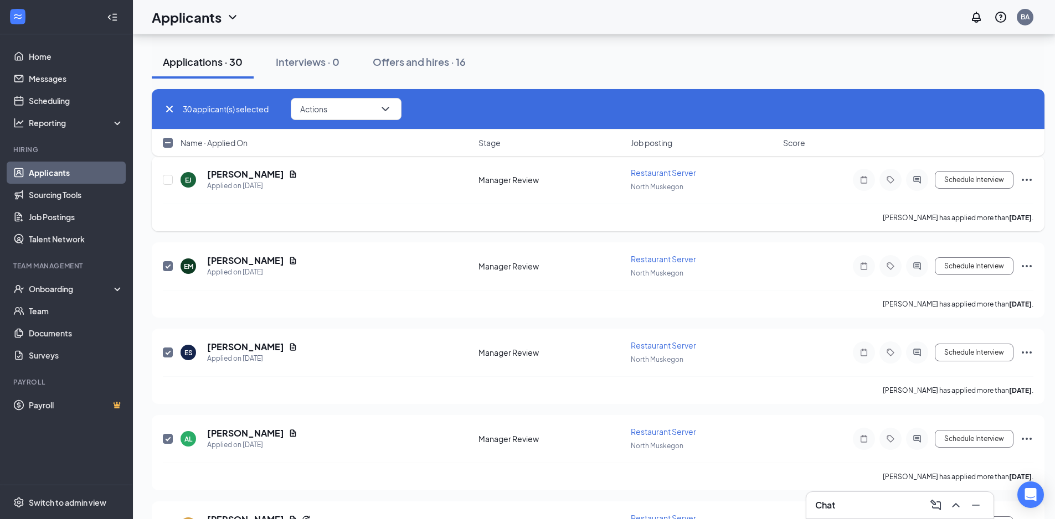
checkbox input "false"
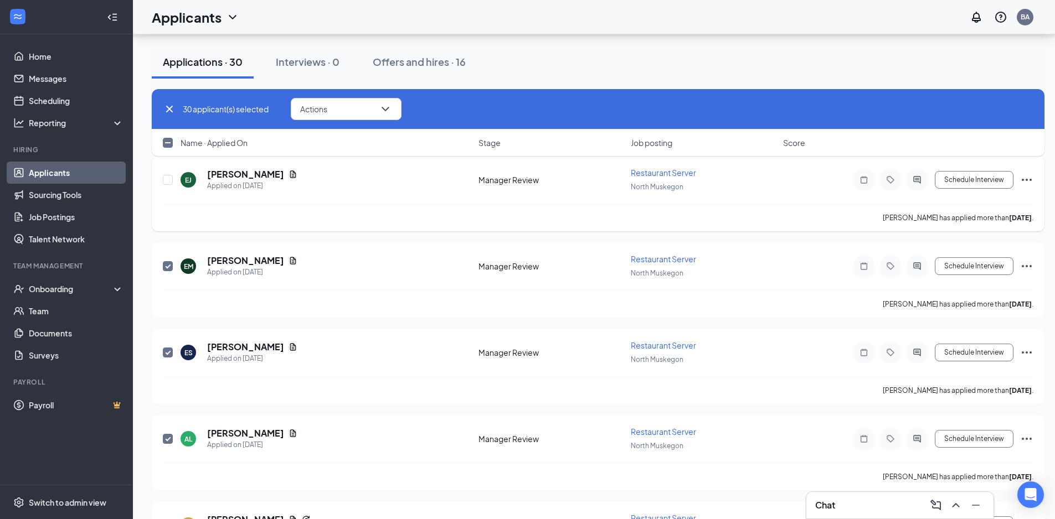
checkbox input "false"
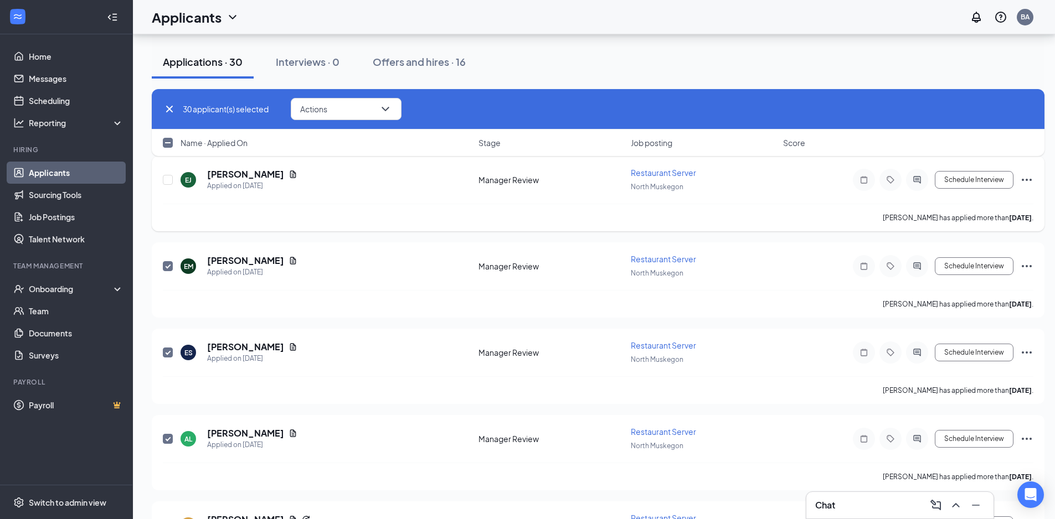
checkbox input "false"
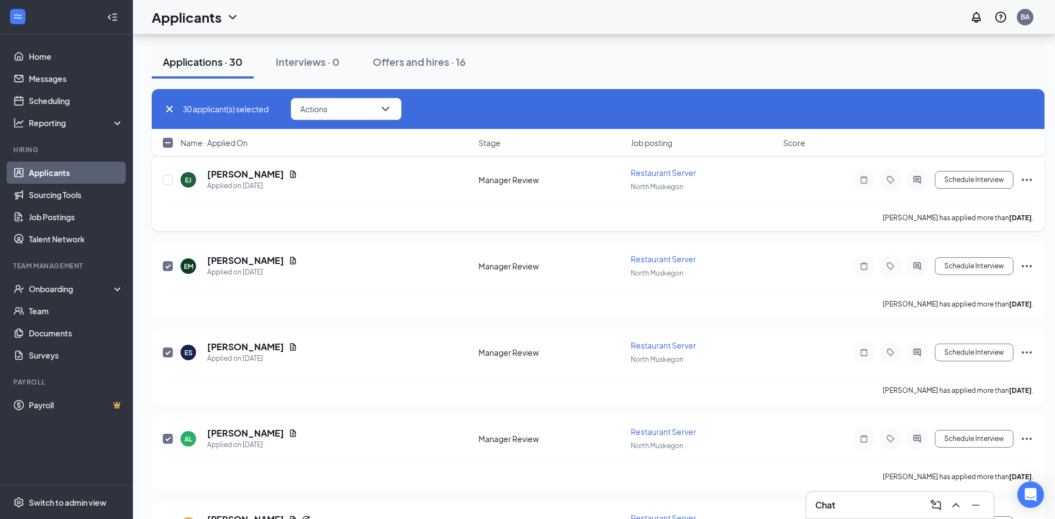
checkbox input "false"
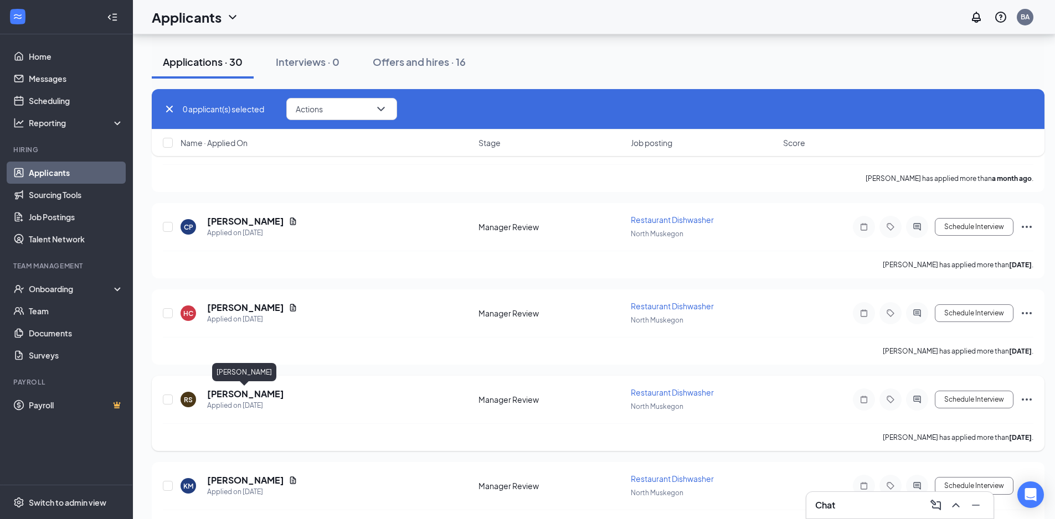
scroll to position [3683, 0]
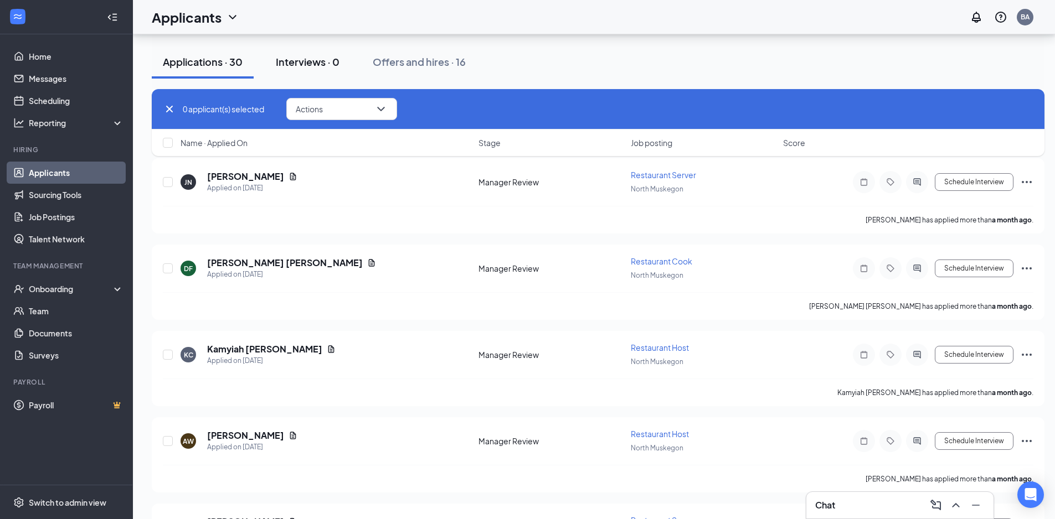
click at [321, 65] on div "Interviews · 0" at bounding box center [308, 62] width 64 height 14
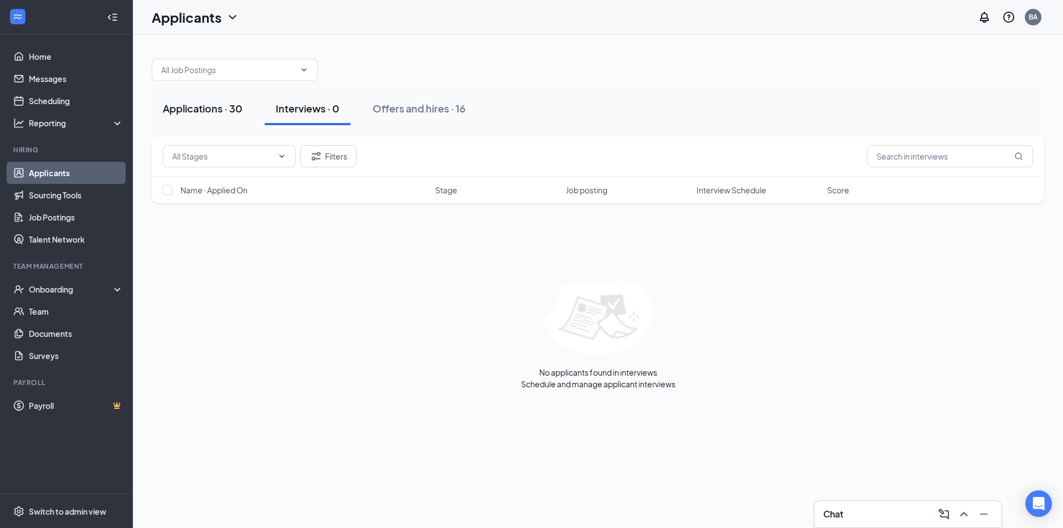
click at [205, 113] on div "Applications · 30" at bounding box center [203, 108] width 80 height 14
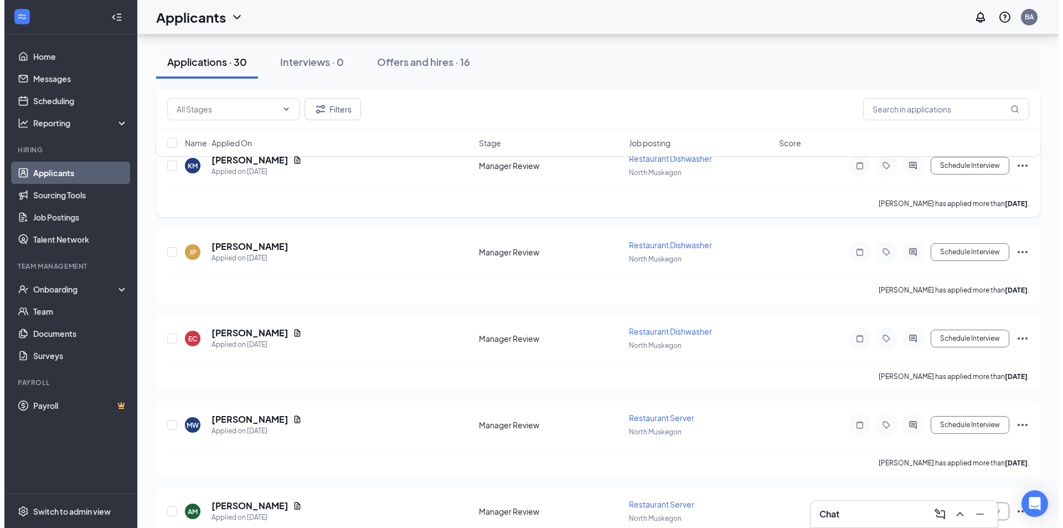
scroll to position [369, 0]
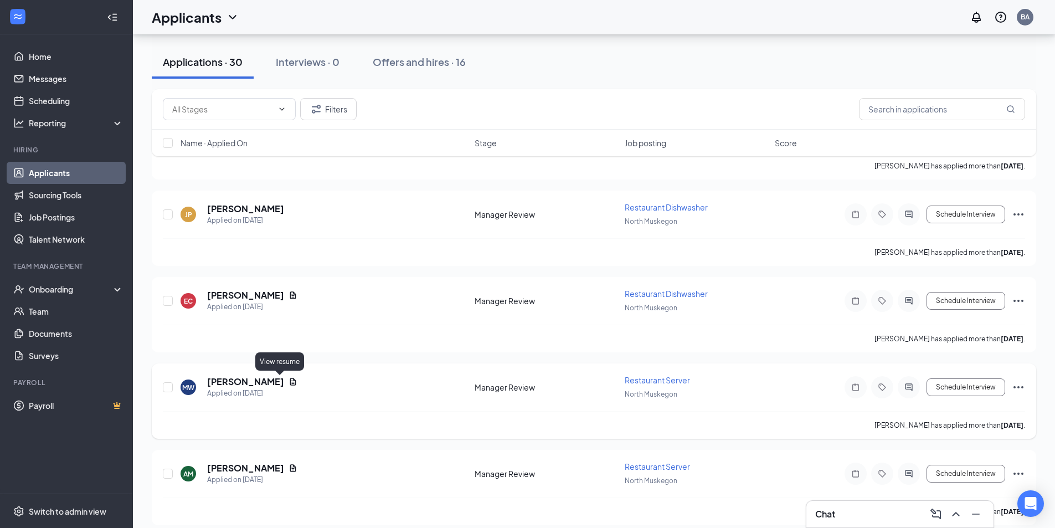
click at [288, 381] on icon "Document" at bounding box center [292, 381] width 9 height 9
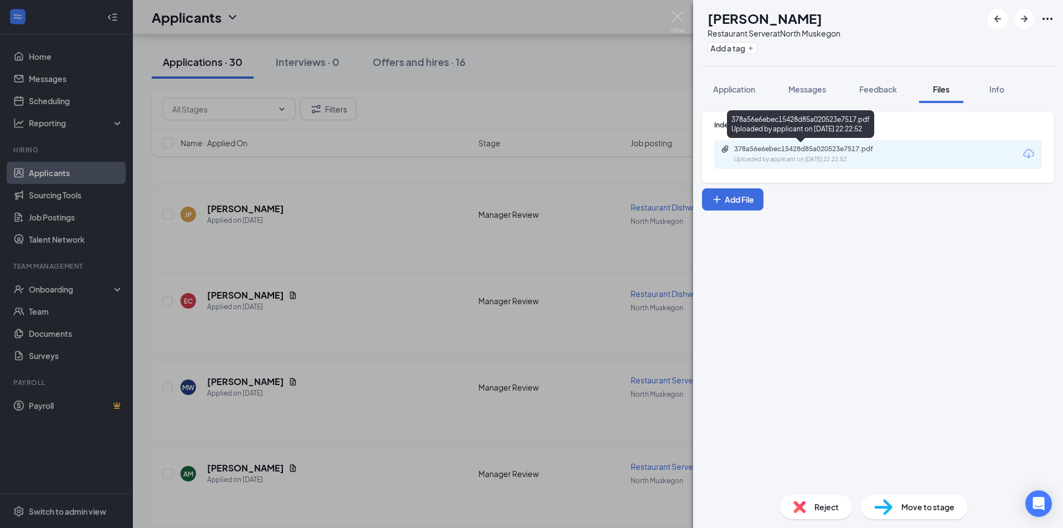
click at [809, 148] on div "378a56e6ebec15428d85a020523e7517.pdf" at bounding box center [811, 148] width 155 height 9
click at [680, 18] on img at bounding box center [678, 22] width 14 height 22
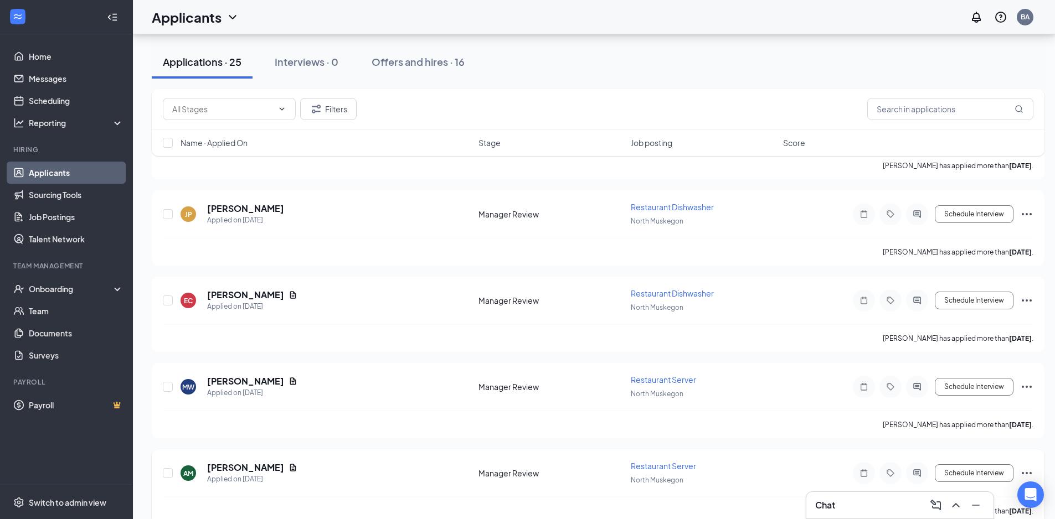
click at [297, 469] on div "AM [PERSON_NAME] Applied on [DATE]" at bounding box center [325, 473] width 291 height 23
click at [288, 466] on icon "Document" at bounding box center [292, 467] width 9 height 9
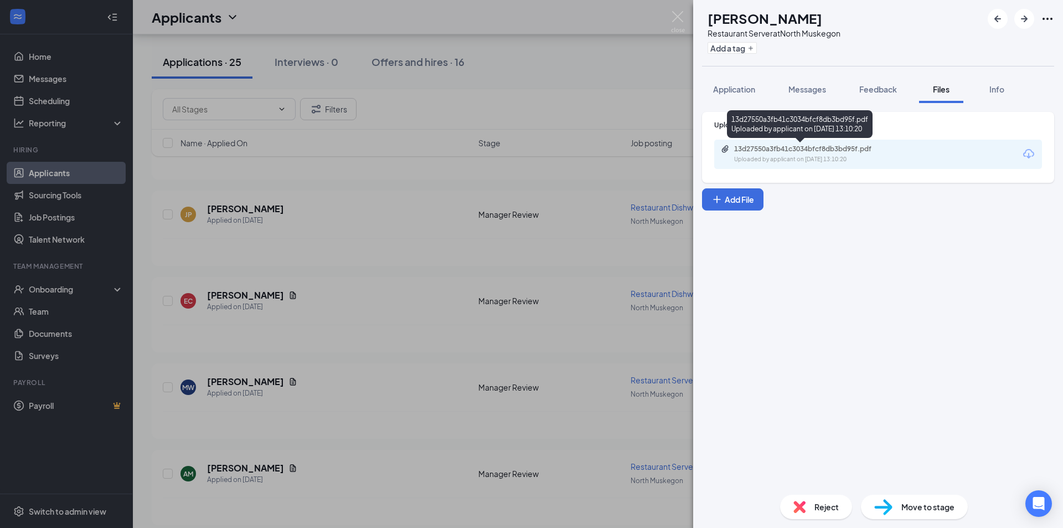
click at [818, 155] on div "Uploaded by applicant on [DATE] 13:10:20" at bounding box center [817, 159] width 166 height 9
click at [689, 20] on div "AM [PERSON_NAME] Restaurant Server at [GEOGRAPHIC_DATA] Add a tag Application M…" at bounding box center [531, 264] width 1063 height 528
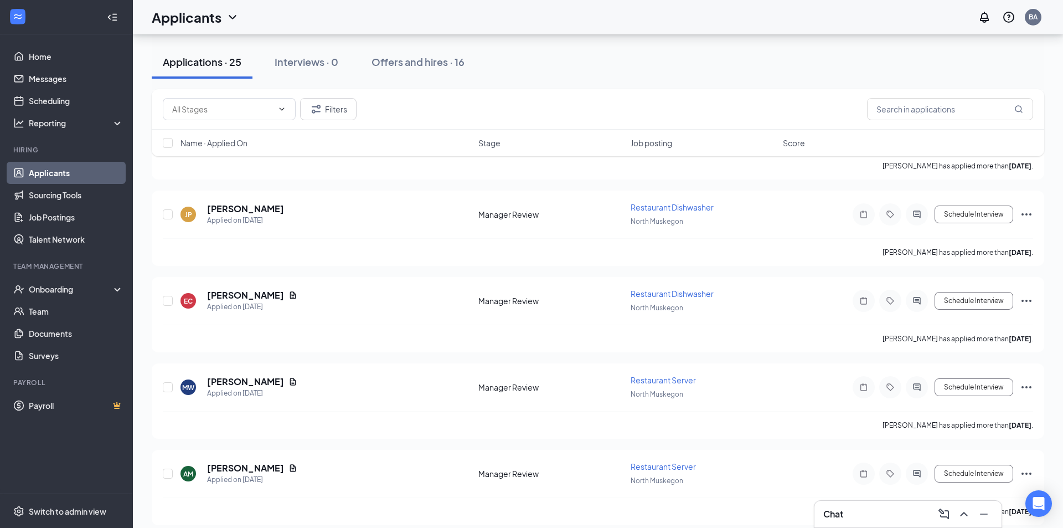
click at [675, 18] on div "Applicants BA" at bounding box center [598, 17] width 930 height 34
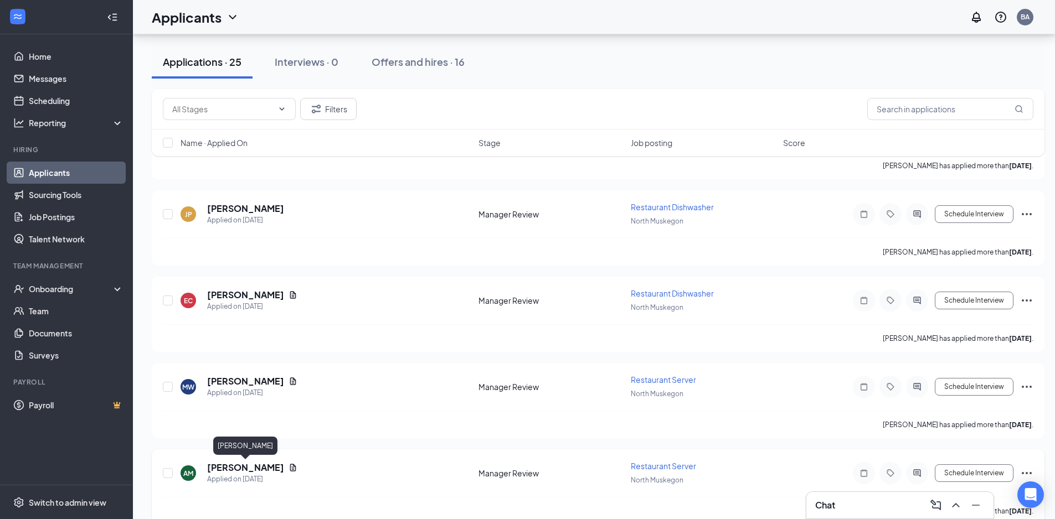
click at [240, 464] on h5 "[PERSON_NAME]" at bounding box center [245, 468] width 77 height 12
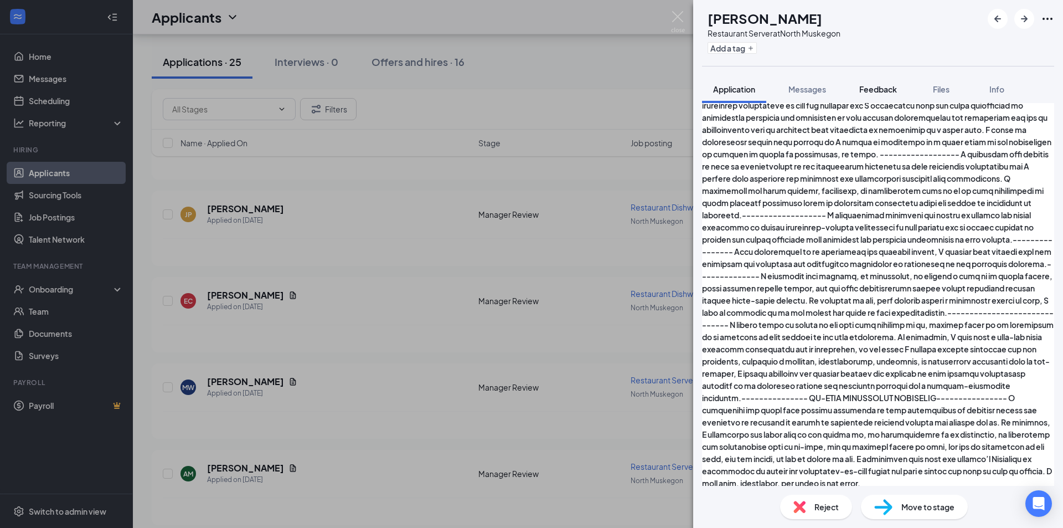
scroll to position [1563, 0]
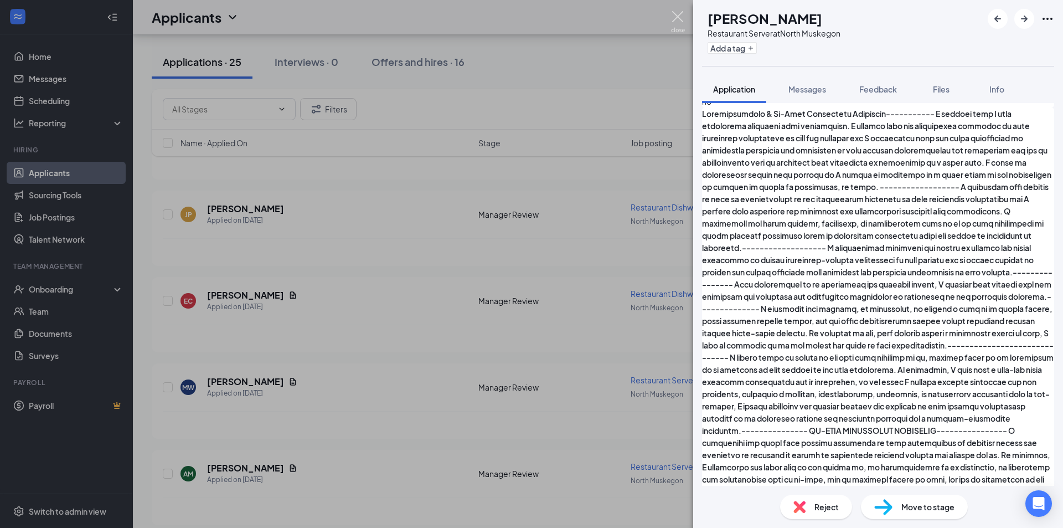
click at [682, 18] on img at bounding box center [678, 22] width 14 height 22
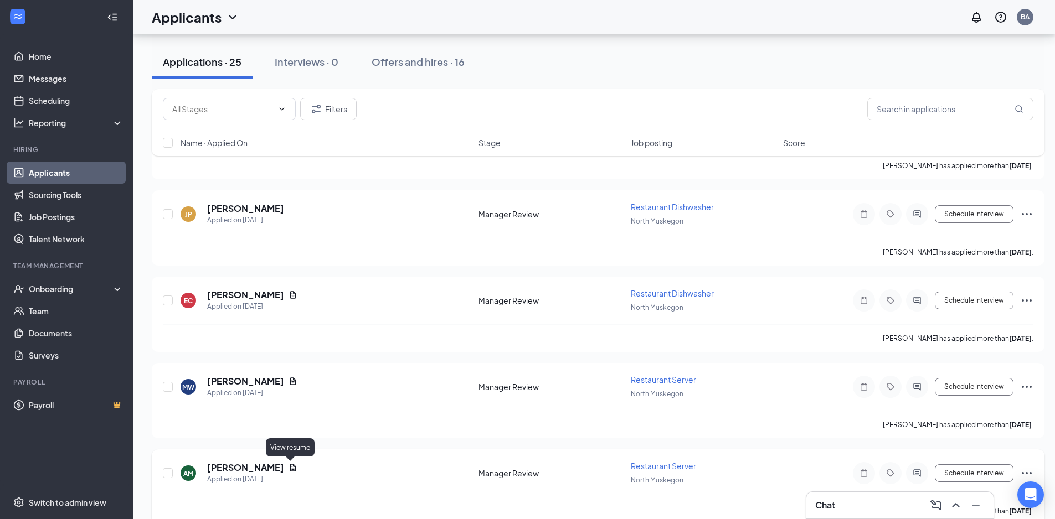
click at [290, 467] on icon "Document" at bounding box center [293, 467] width 6 height 7
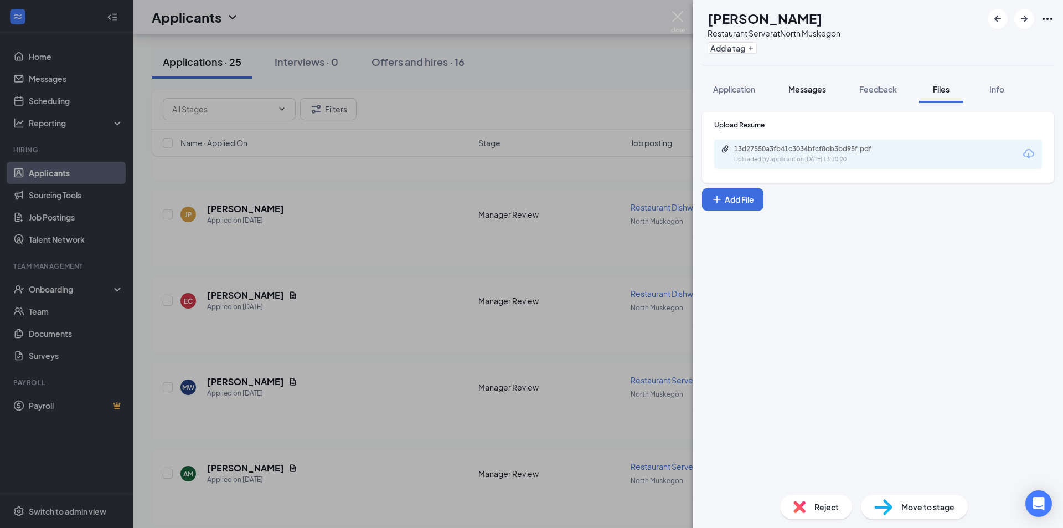
click at [820, 92] on span "Messages" at bounding box center [807, 89] width 38 height 10
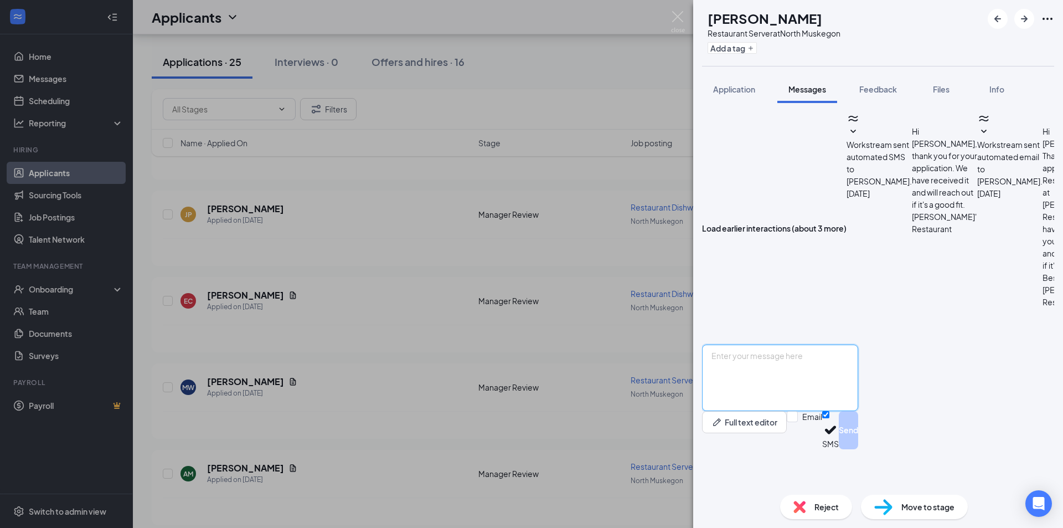
click at [772, 404] on textarea at bounding box center [780, 377] width 156 height 66
type textarea "[PERSON_NAME], Would you like to come in for a interview this week?"
click at [858, 449] on button "Send" at bounding box center [848, 430] width 19 height 38
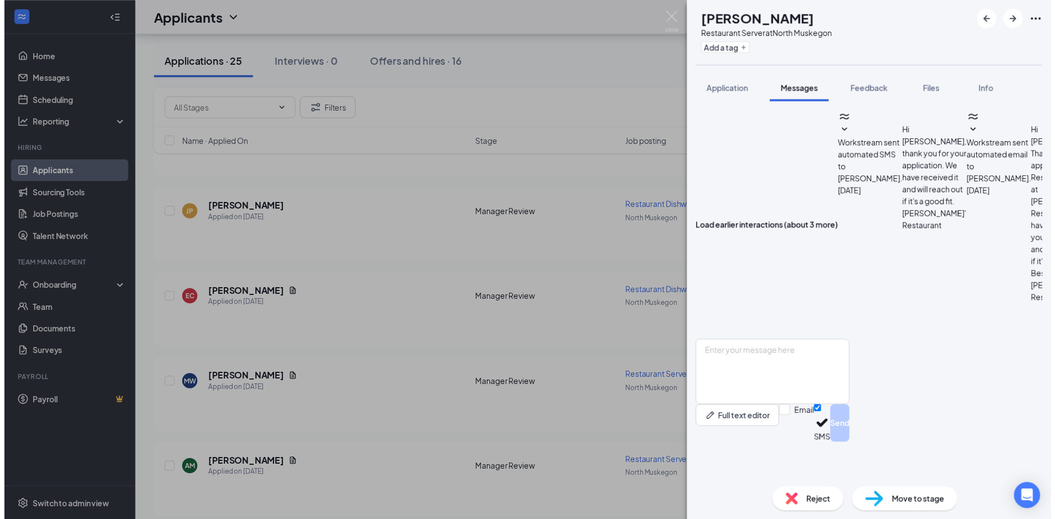
scroll to position [235, 0]
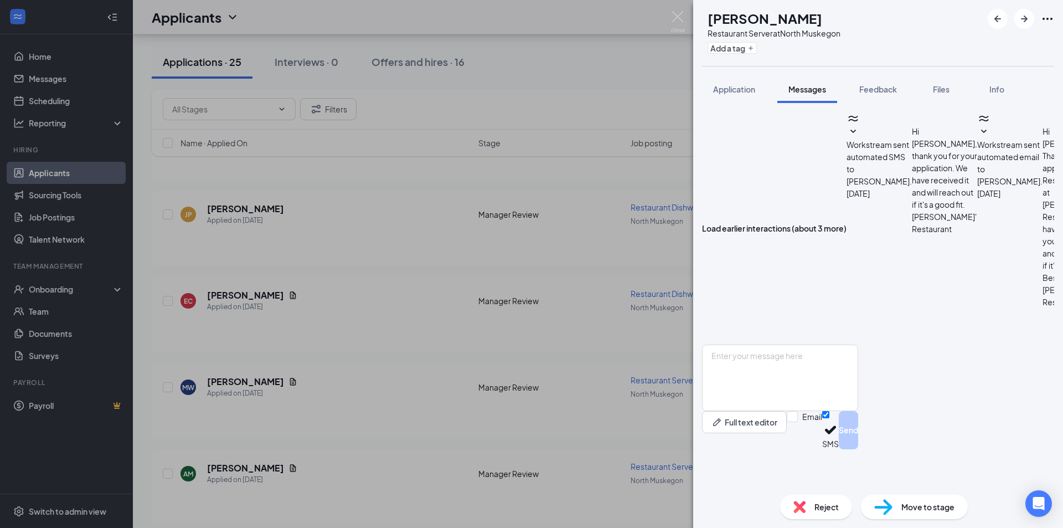
click at [668, 14] on div "AM [PERSON_NAME] Restaurant Server at [GEOGRAPHIC_DATA] Add a tag Application M…" at bounding box center [531, 264] width 1063 height 528
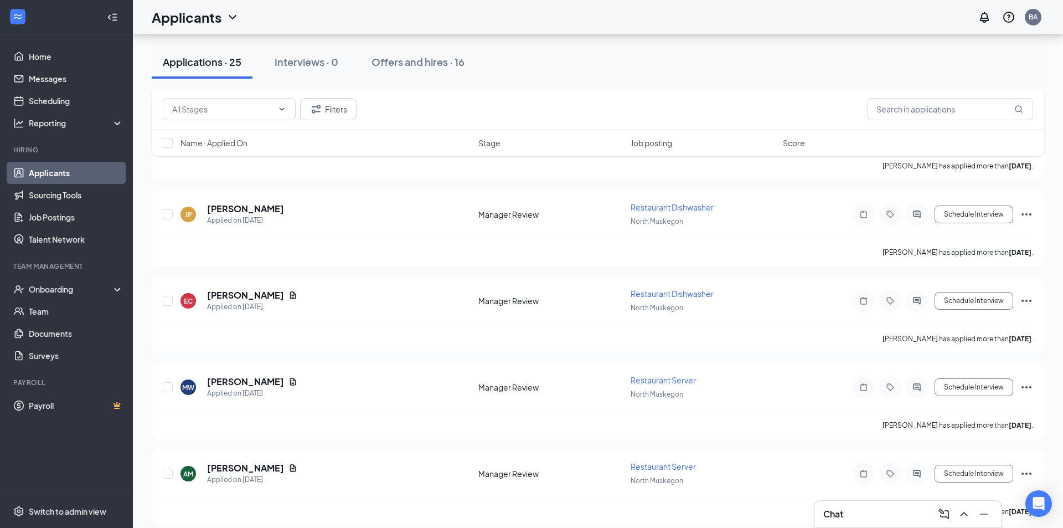
click at [685, 23] on div "Applicants BA" at bounding box center [598, 17] width 930 height 34
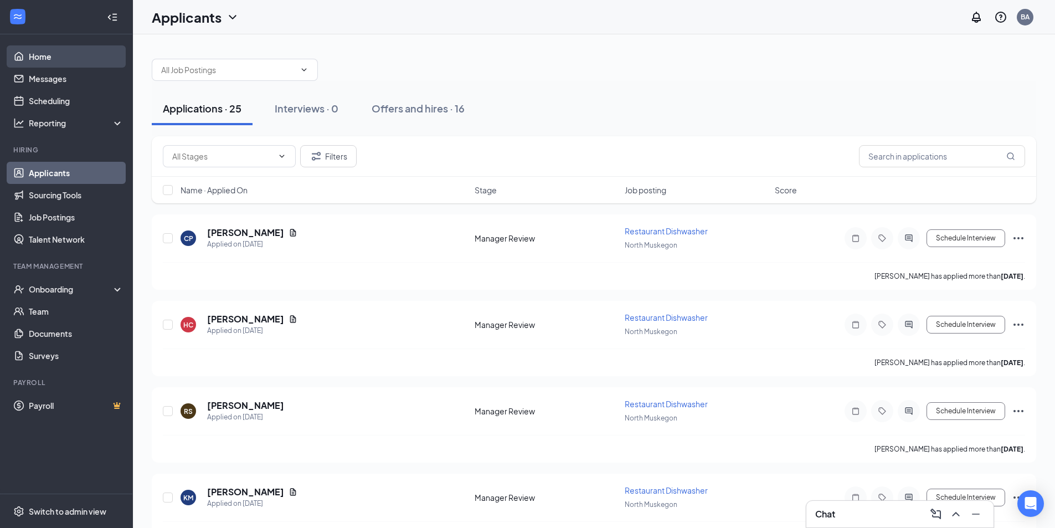
click at [33, 54] on link "Home" at bounding box center [76, 56] width 95 height 22
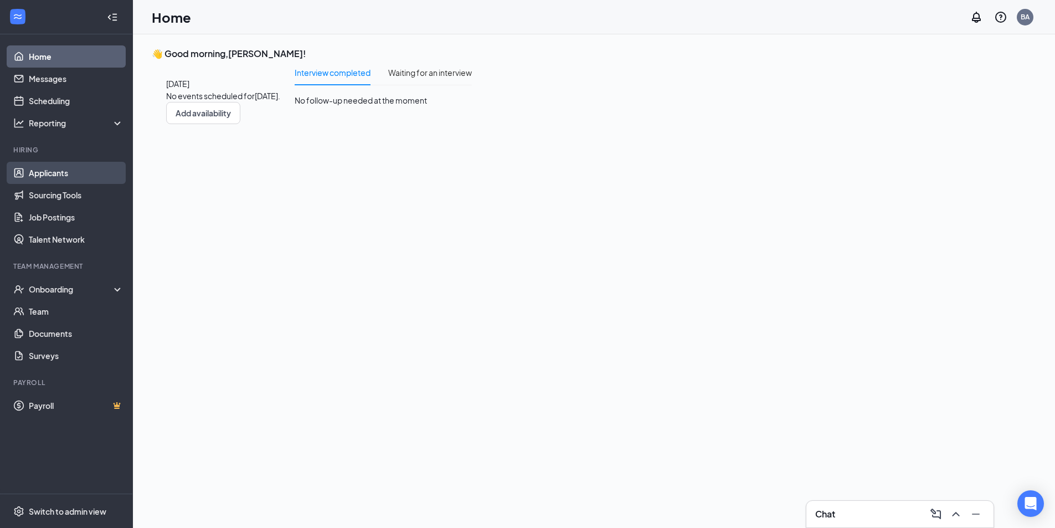
click at [70, 184] on link "Applicants" at bounding box center [76, 173] width 95 height 22
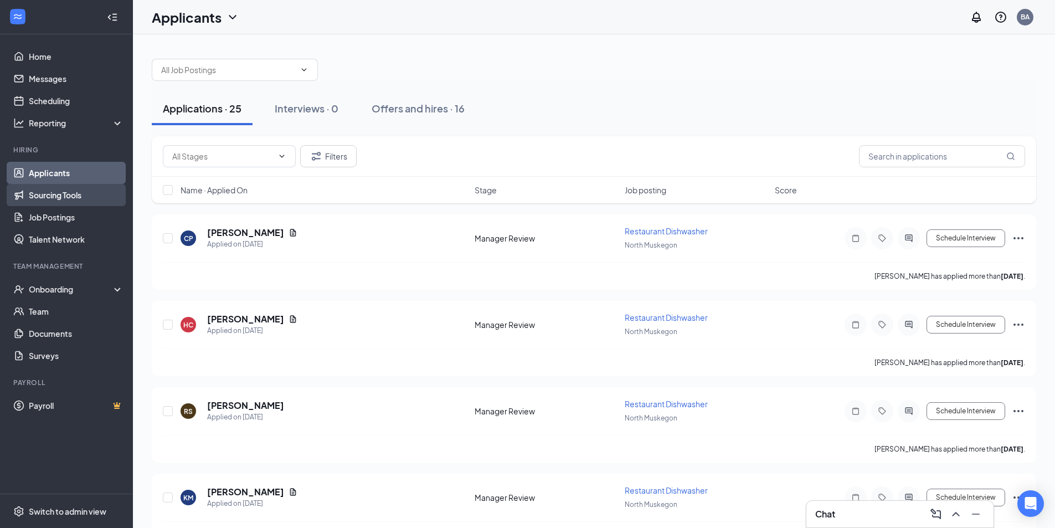
click at [76, 196] on link "Sourcing Tools" at bounding box center [76, 195] width 95 height 22
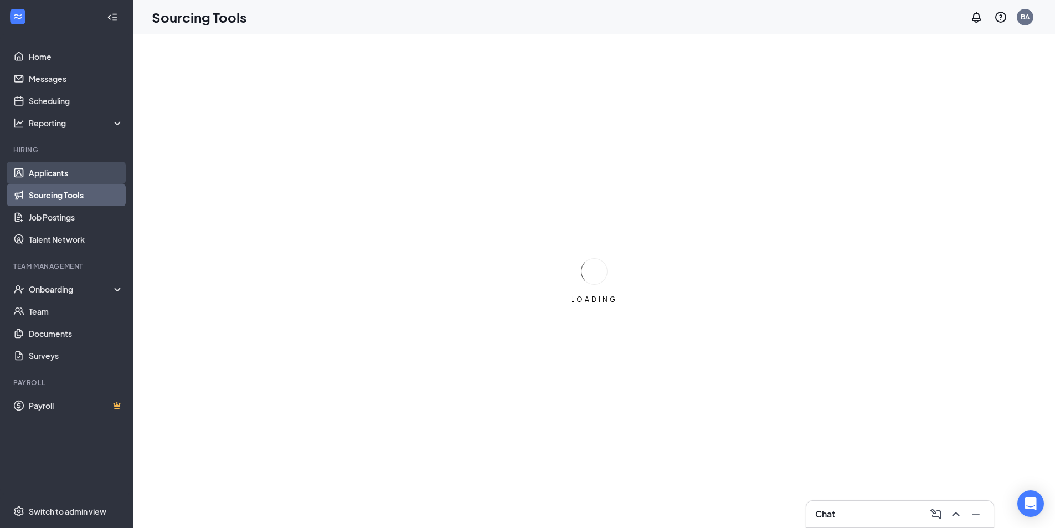
click at [63, 171] on link "Applicants" at bounding box center [76, 173] width 95 height 22
